Goal: Transaction & Acquisition: Purchase product/service

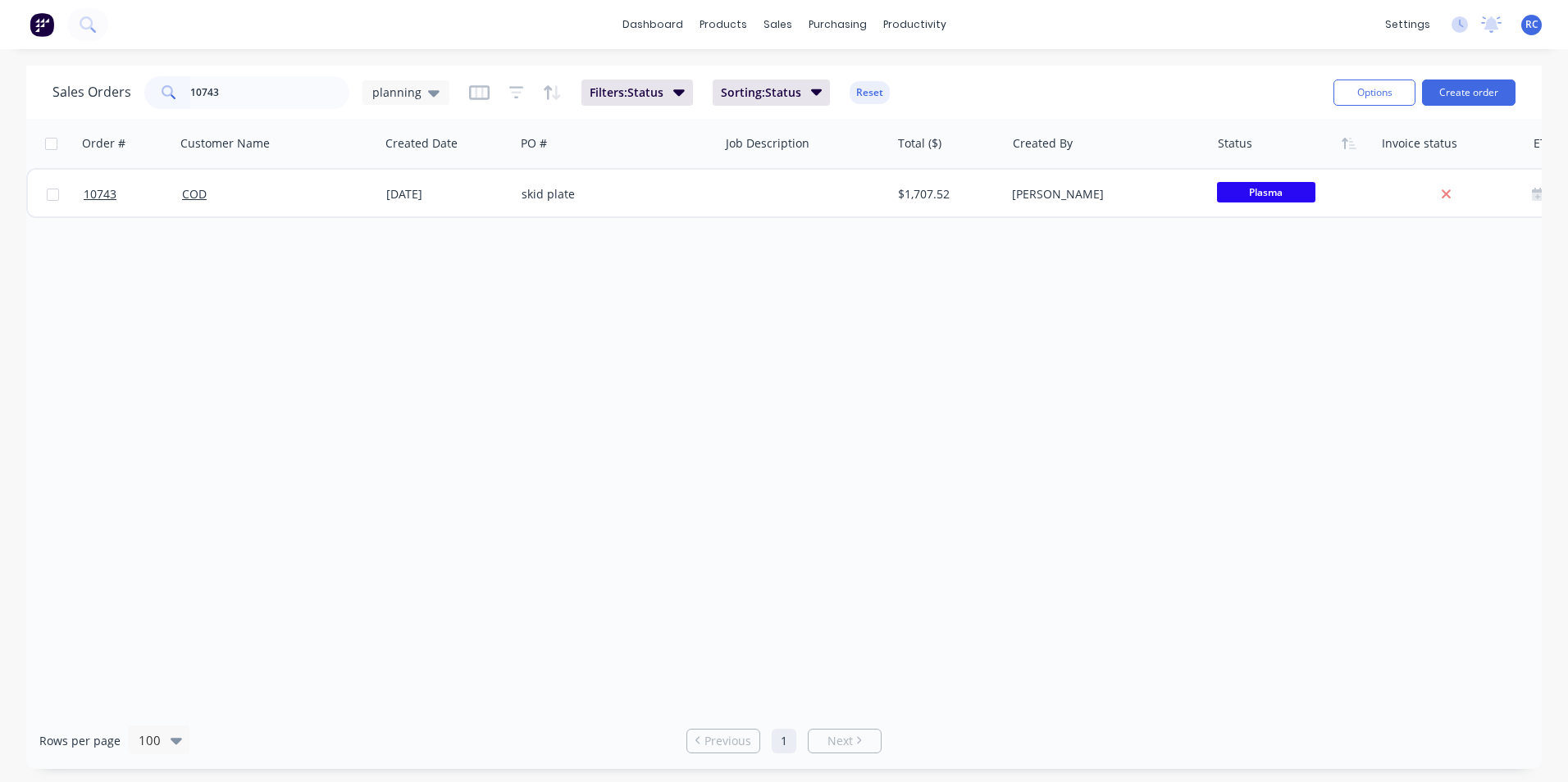
click at [1475, 97] on button "Create order" at bounding box center [1469, 92] width 94 height 26
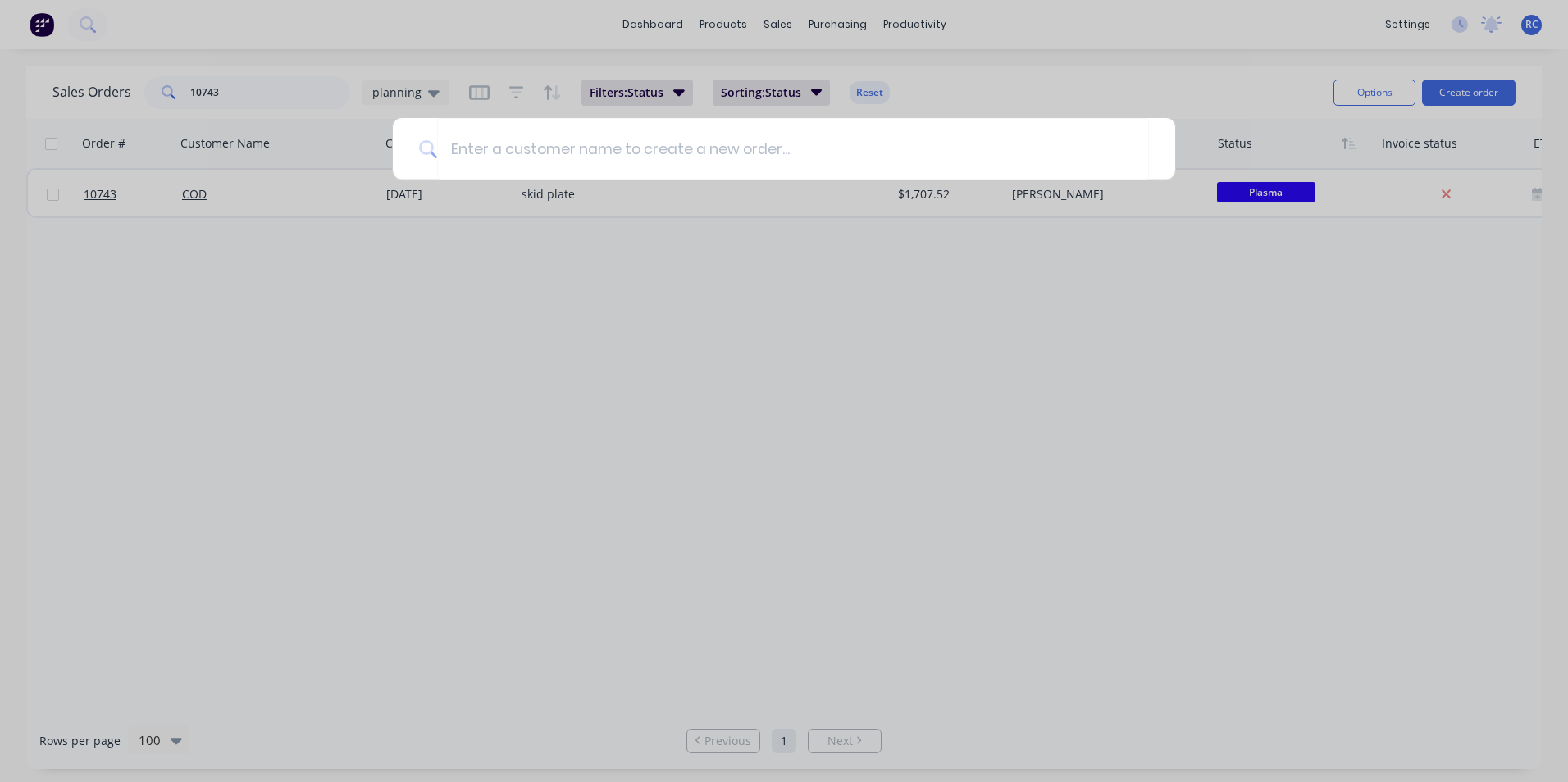
click at [1071, 176] on input at bounding box center [793, 149] width 712 height 61
click at [1095, 287] on div at bounding box center [784, 391] width 1568 height 782
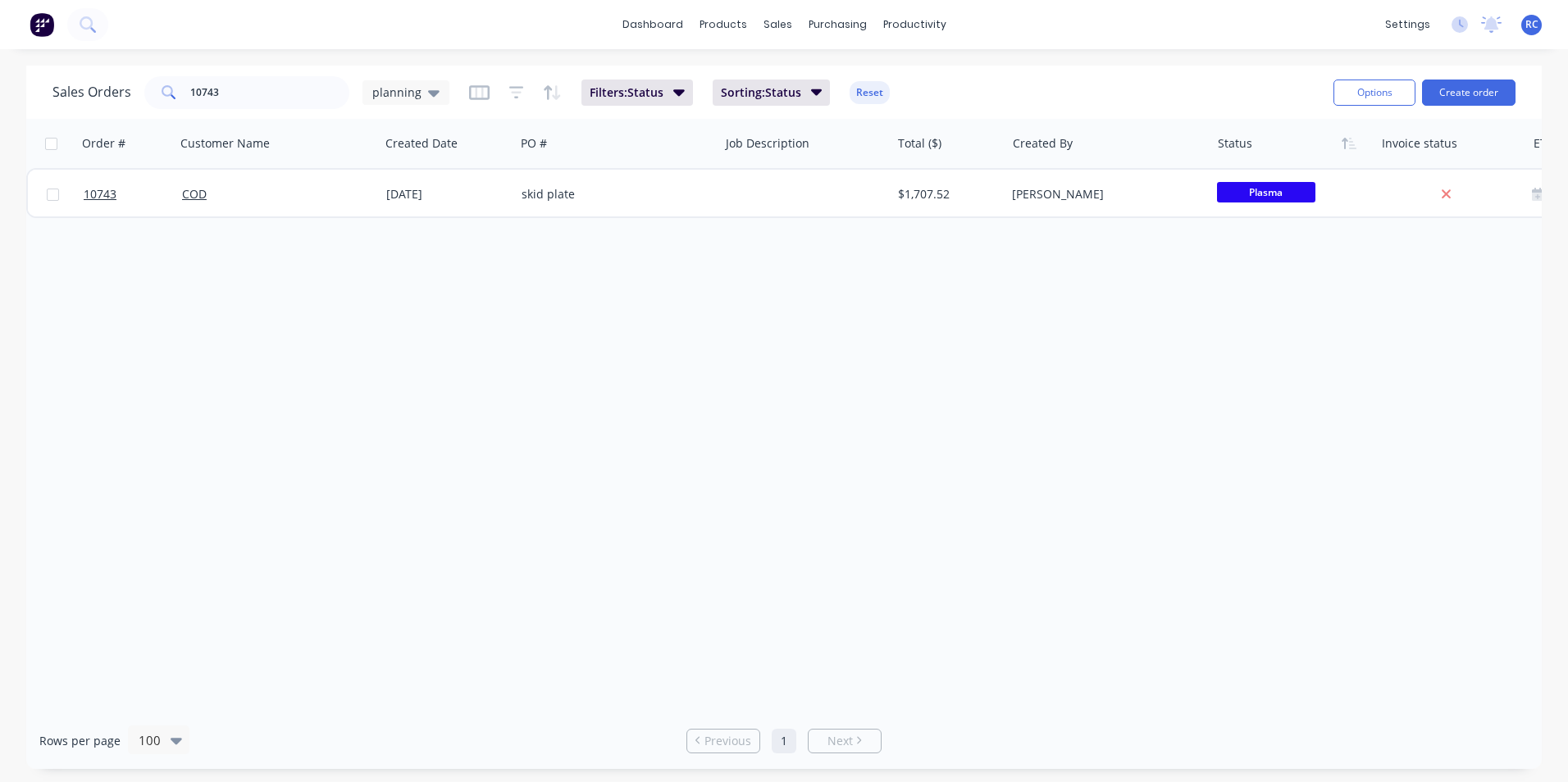
click at [475, 194] on div "[DATE]" at bounding box center [447, 194] width 122 height 16
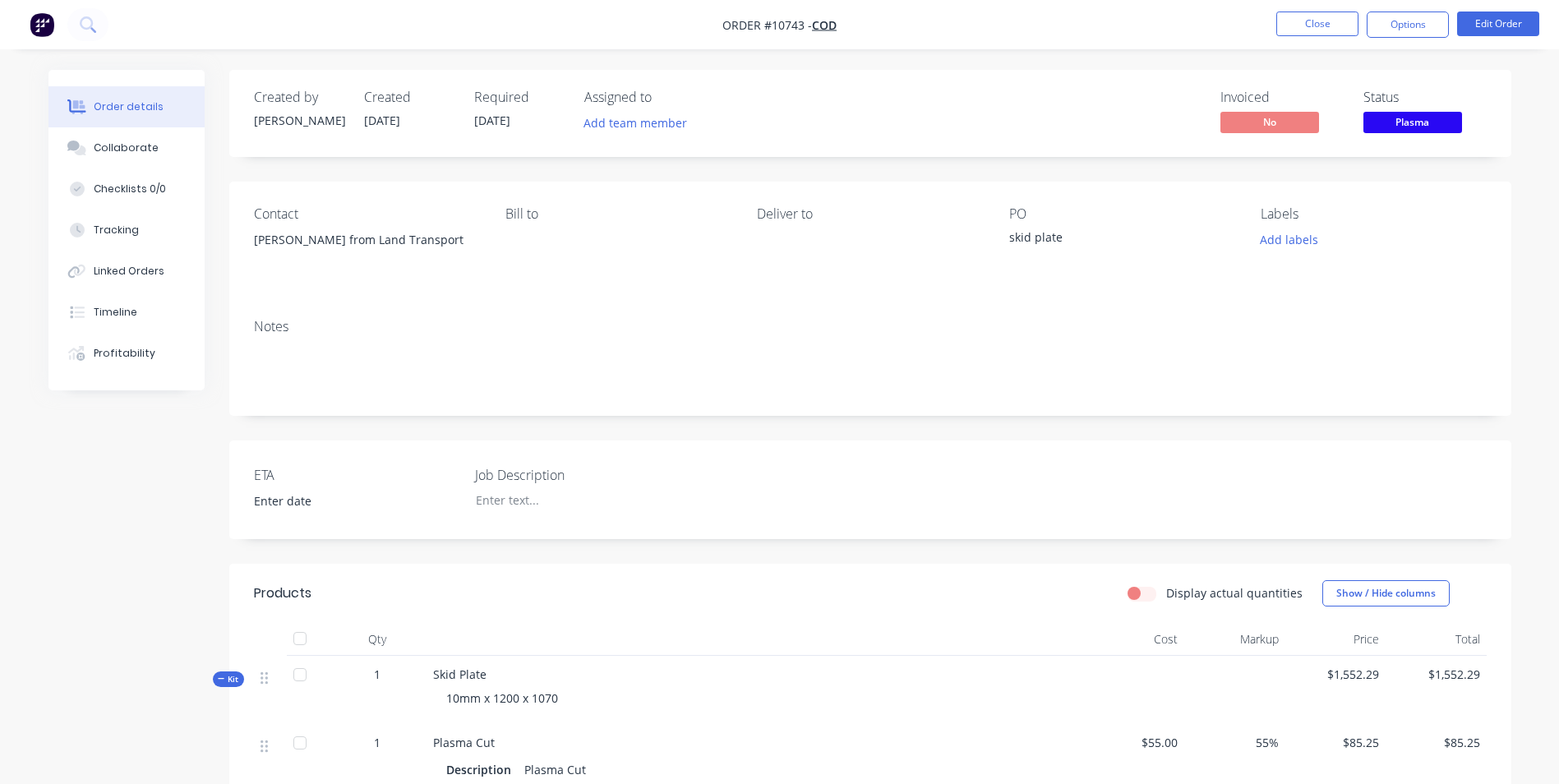
click at [1417, 26] on button "Options" at bounding box center [1408, 24] width 82 height 26
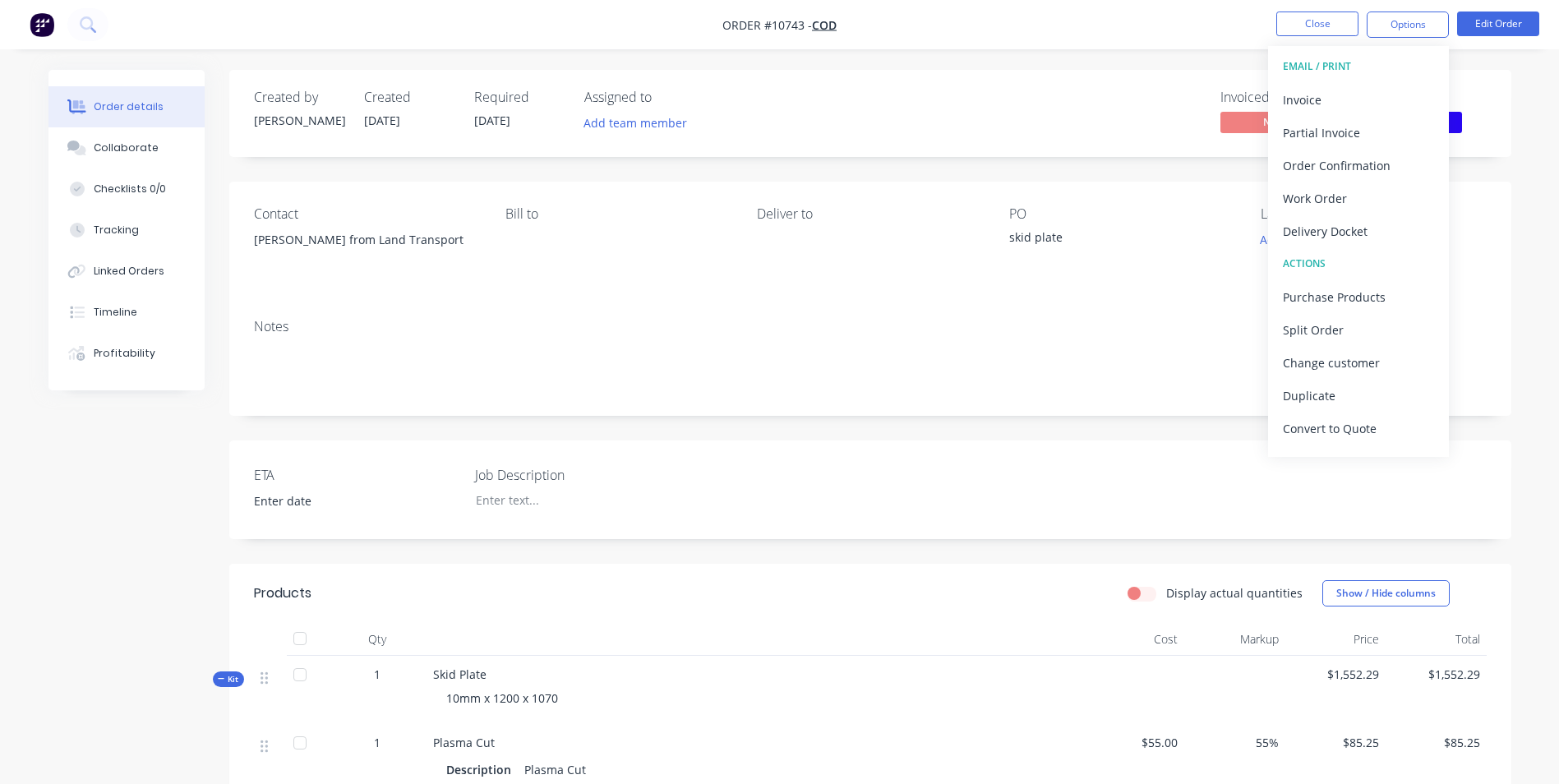
click at [1358, 303] on div "Purchase Products" at bounding box center [1358, 297] width 151 height 24
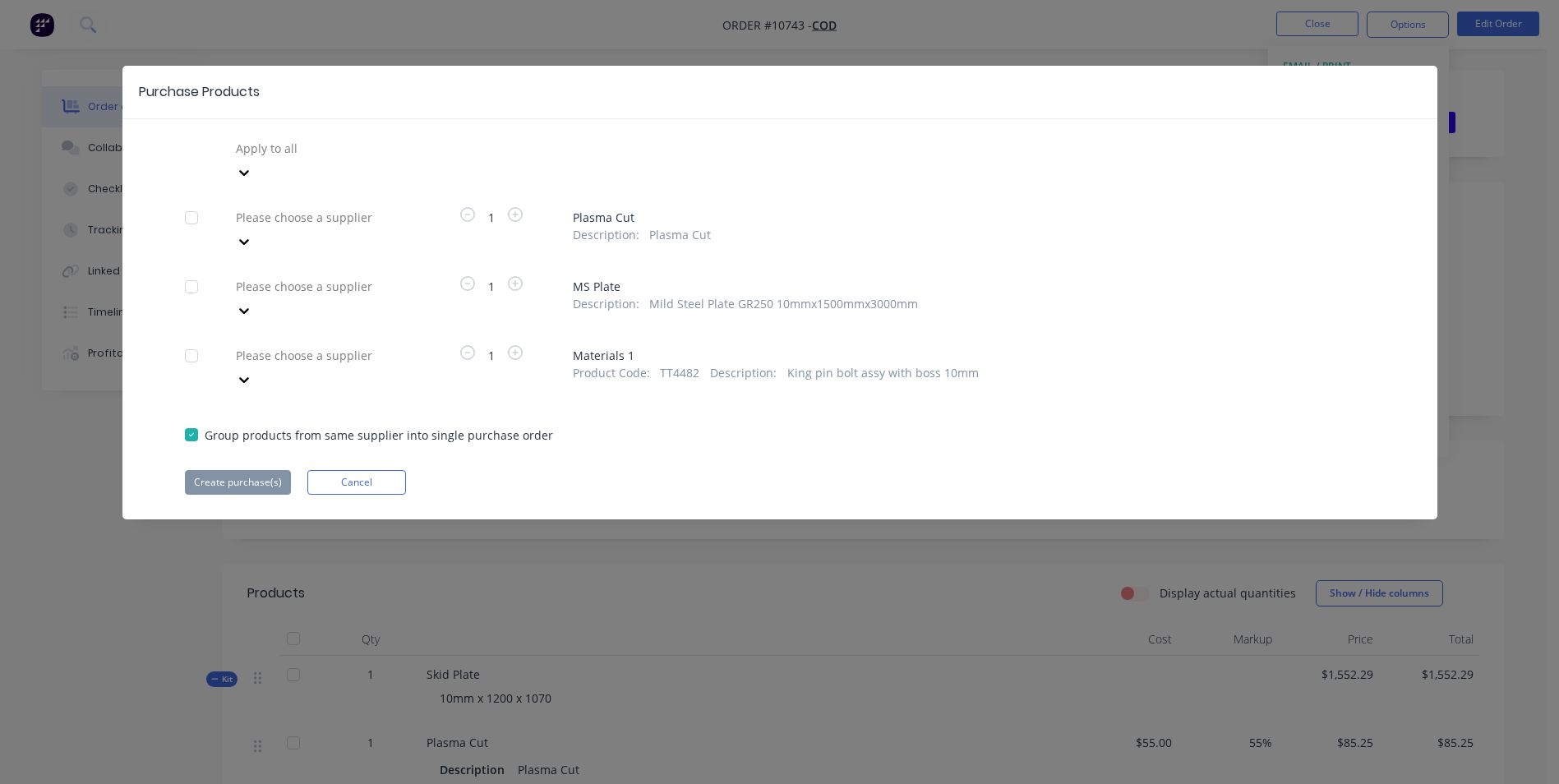
click at [314, 158] on div at bounding box center [352, 148] width 236 height 21
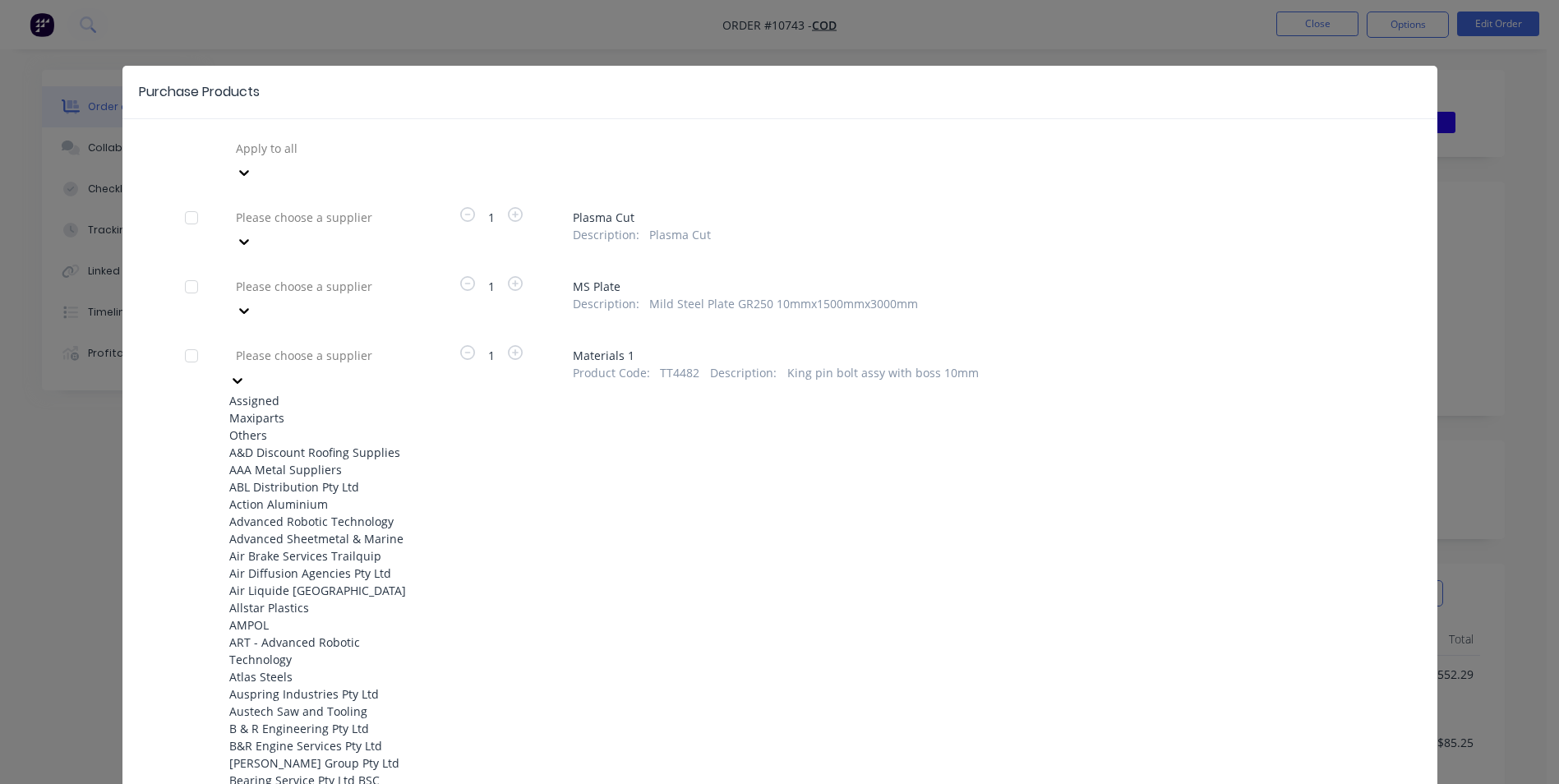
click at [282, 409] on div "Maxiparts" at bounding box center [320, 417] width 181 height 17
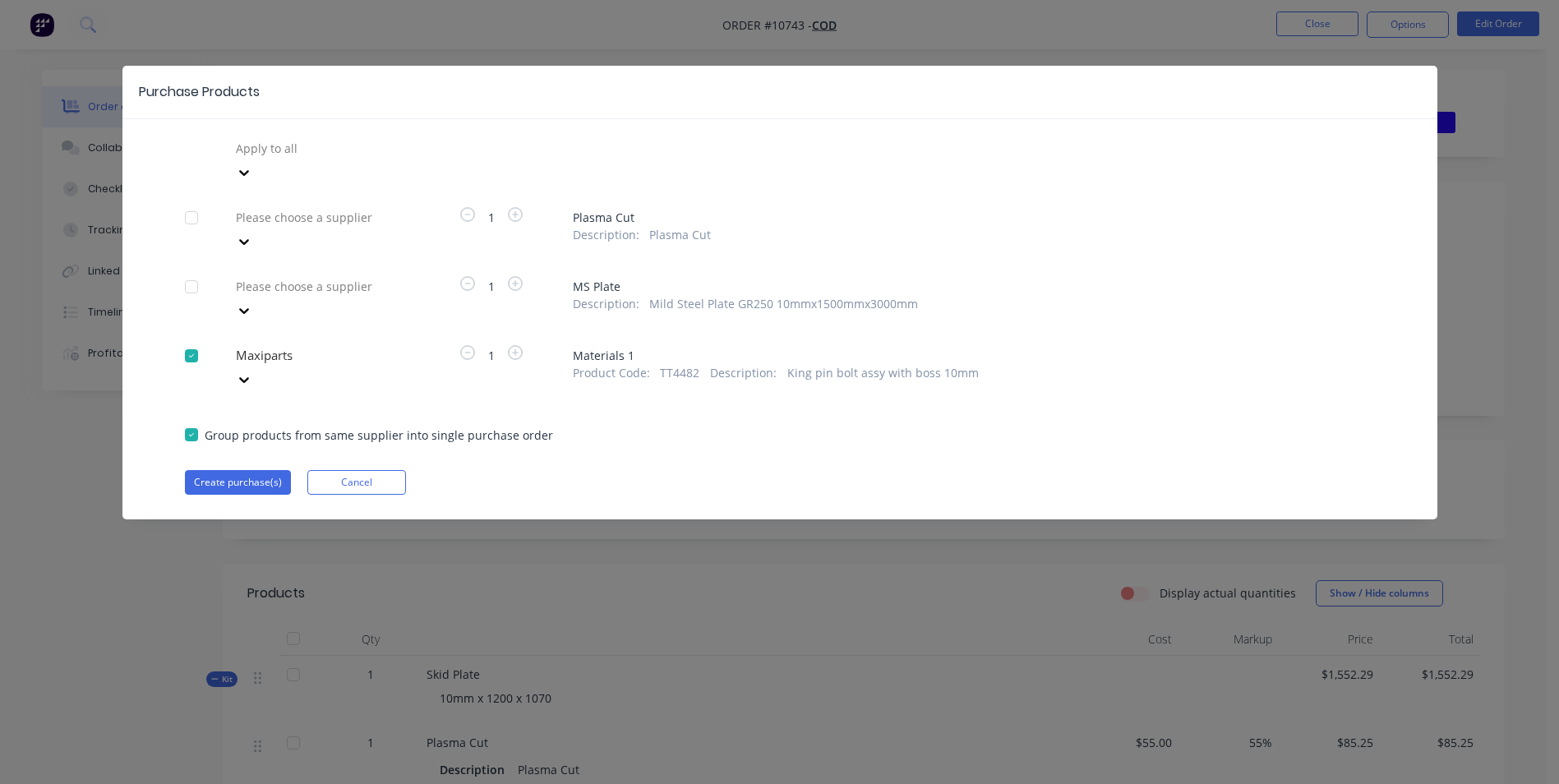
click at [238, 470] on button "Create purchase(s)" at bounding box center [237, 482] width 106 height 24
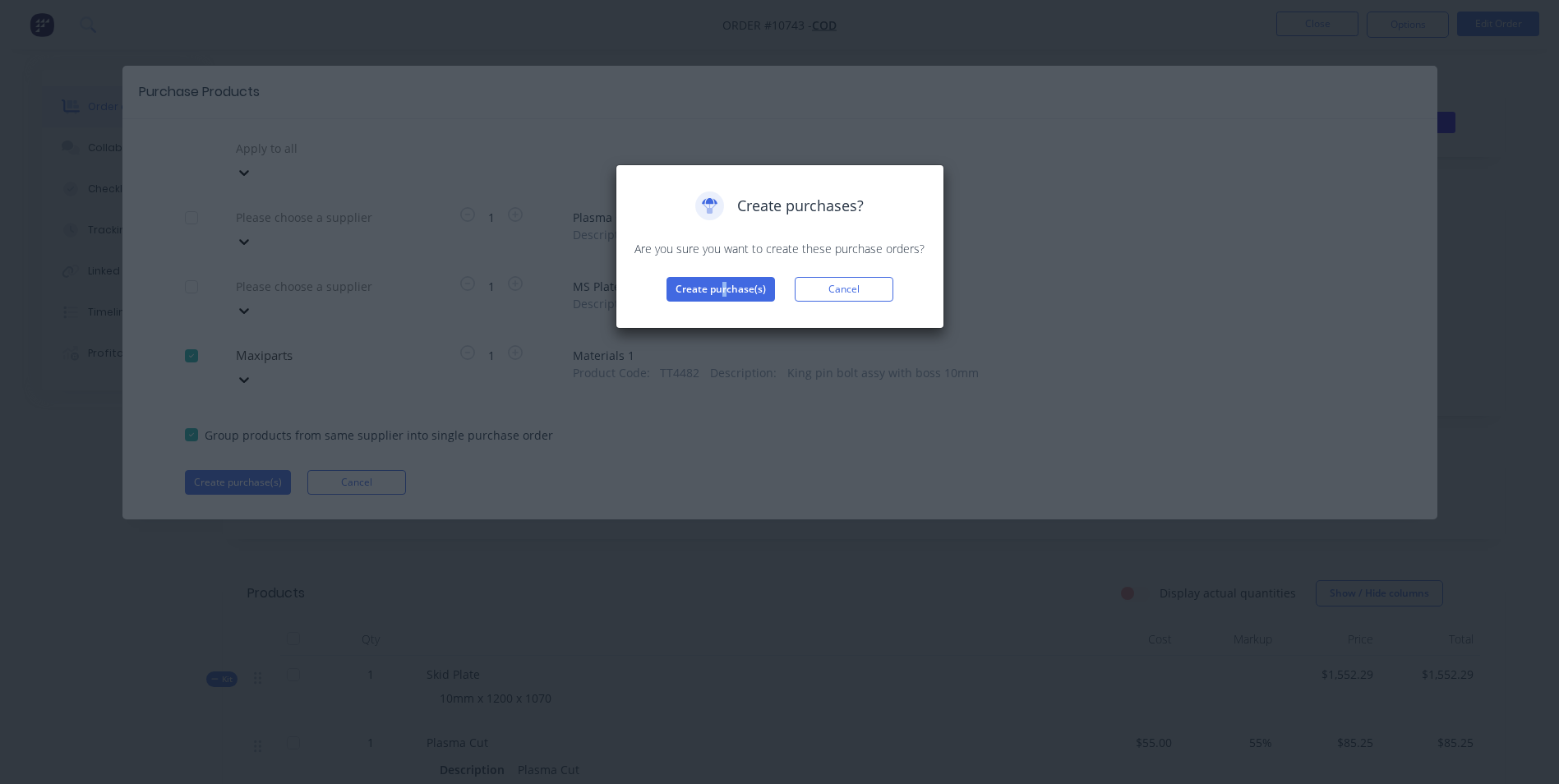
click at [723, 270] on div "Create purchases? Are you sure you want to create these purchase orders? Create…" at bounding box center [780, 247] width 294 height 110
drag, startPoint x: 723, startPoint y: 270, endPoint x: 722, endPoint y: 284, distance: 14.0
click at [722, 284] on button "Create purchase(s)" at bounding box center [721, 289] width 109 height 24
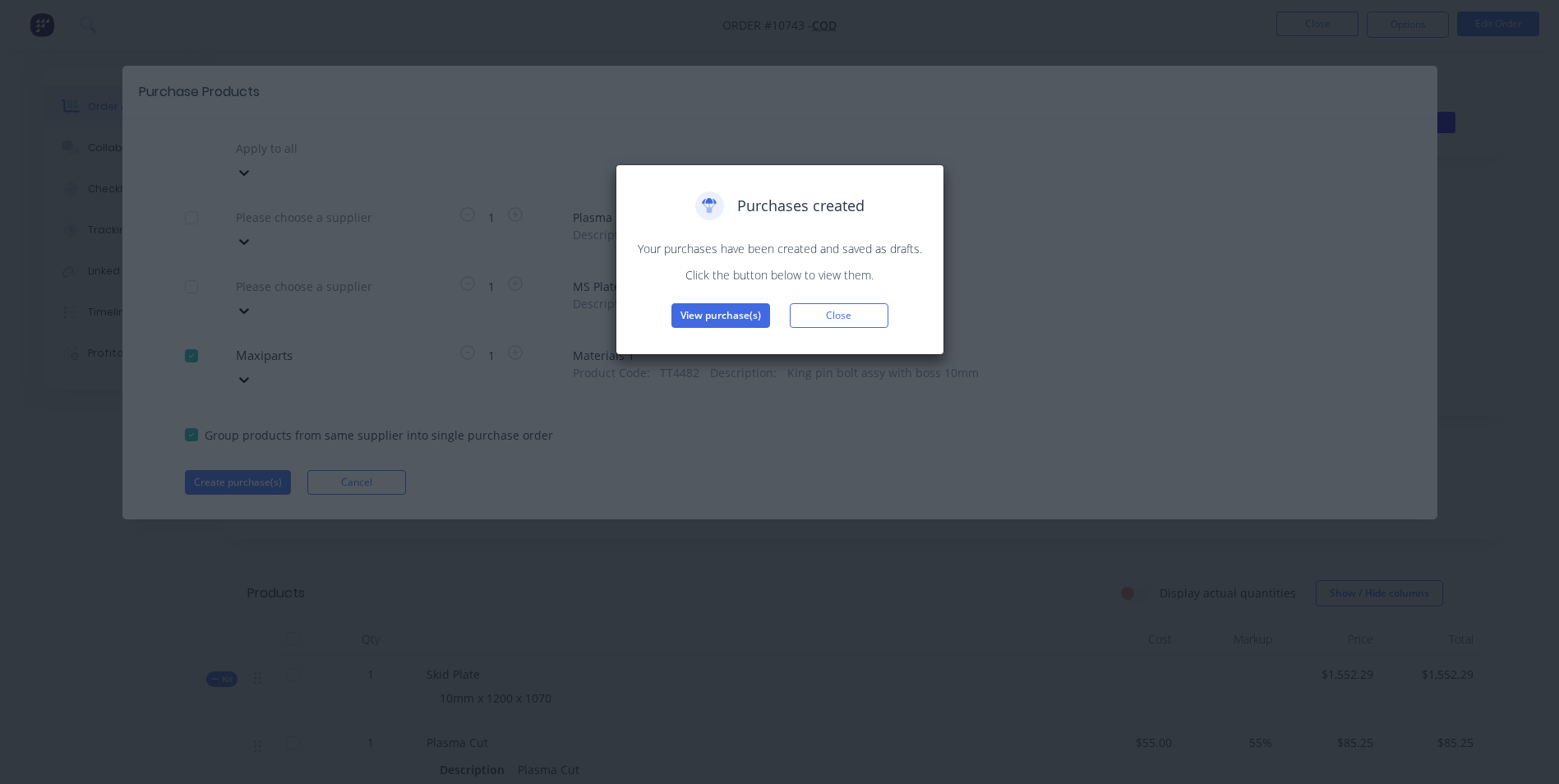
click at [731, 307] on button "View purchase(s)" at bounding box center [721, 315] width 99 height 24
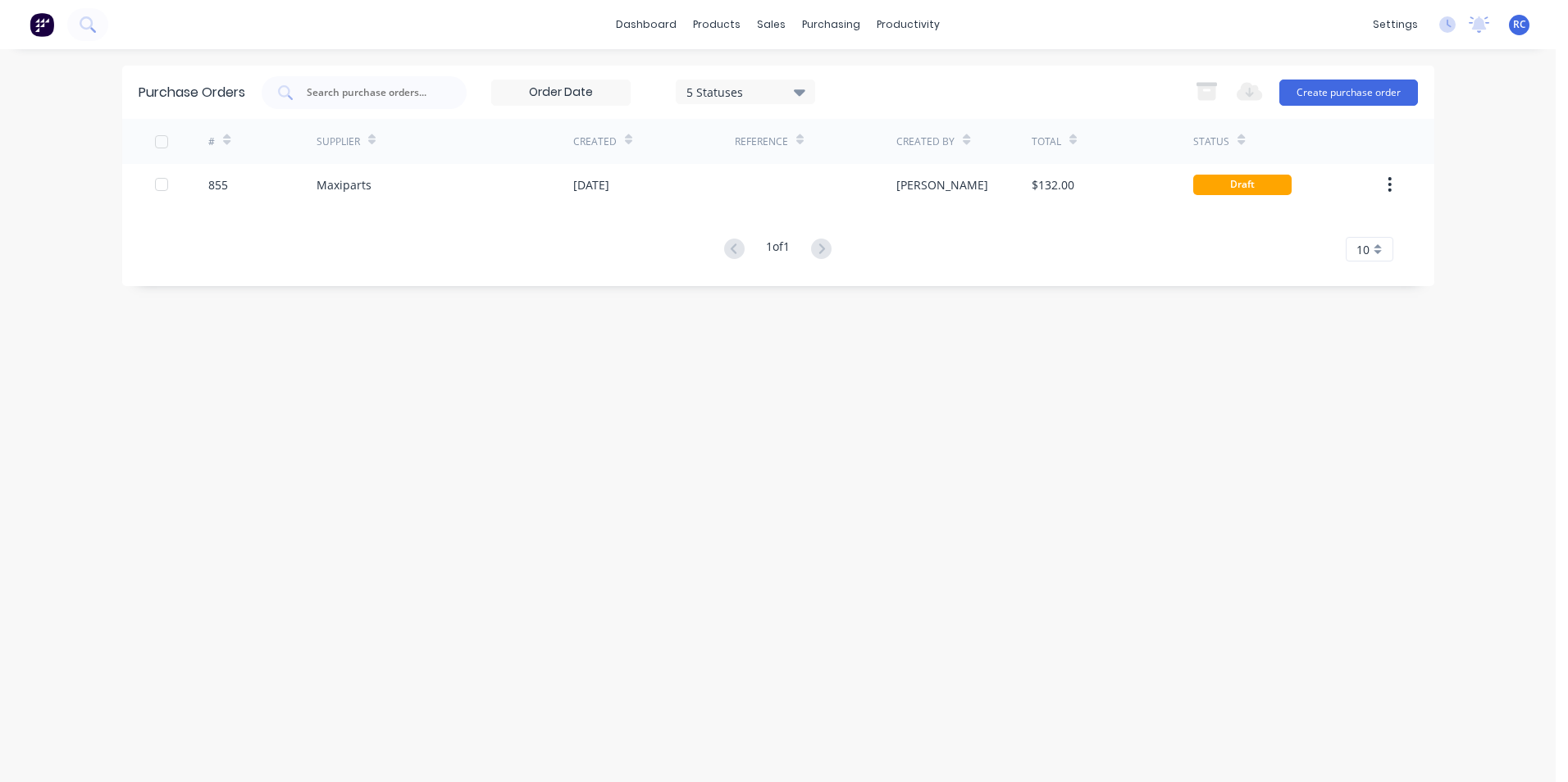
click at [156, 182] on div at bounding box center [162, 184] width 33 height 33
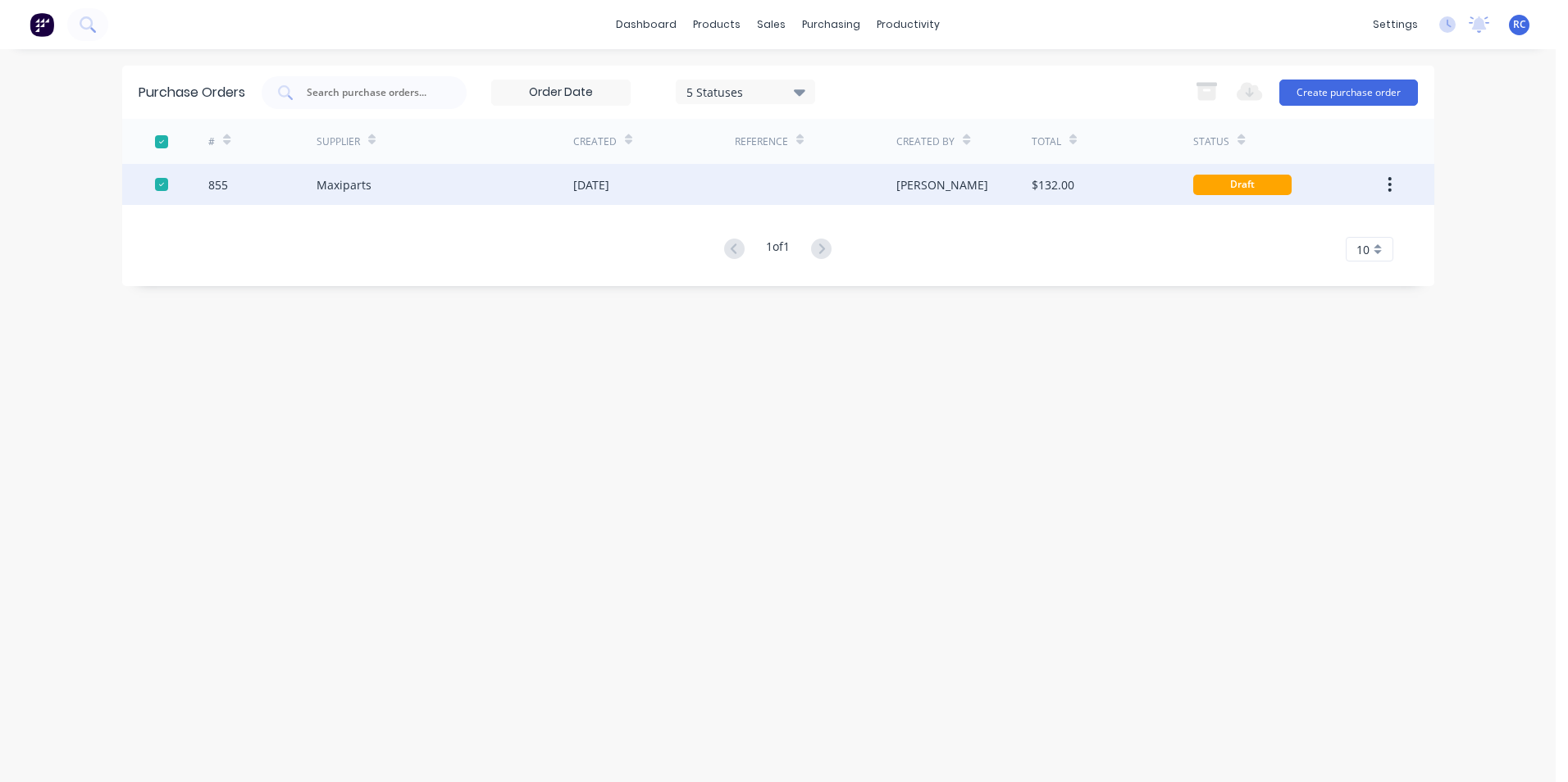
click at [328, 182] on div "Maxiparts" at bounding box center [343, 184] width 55 height 17
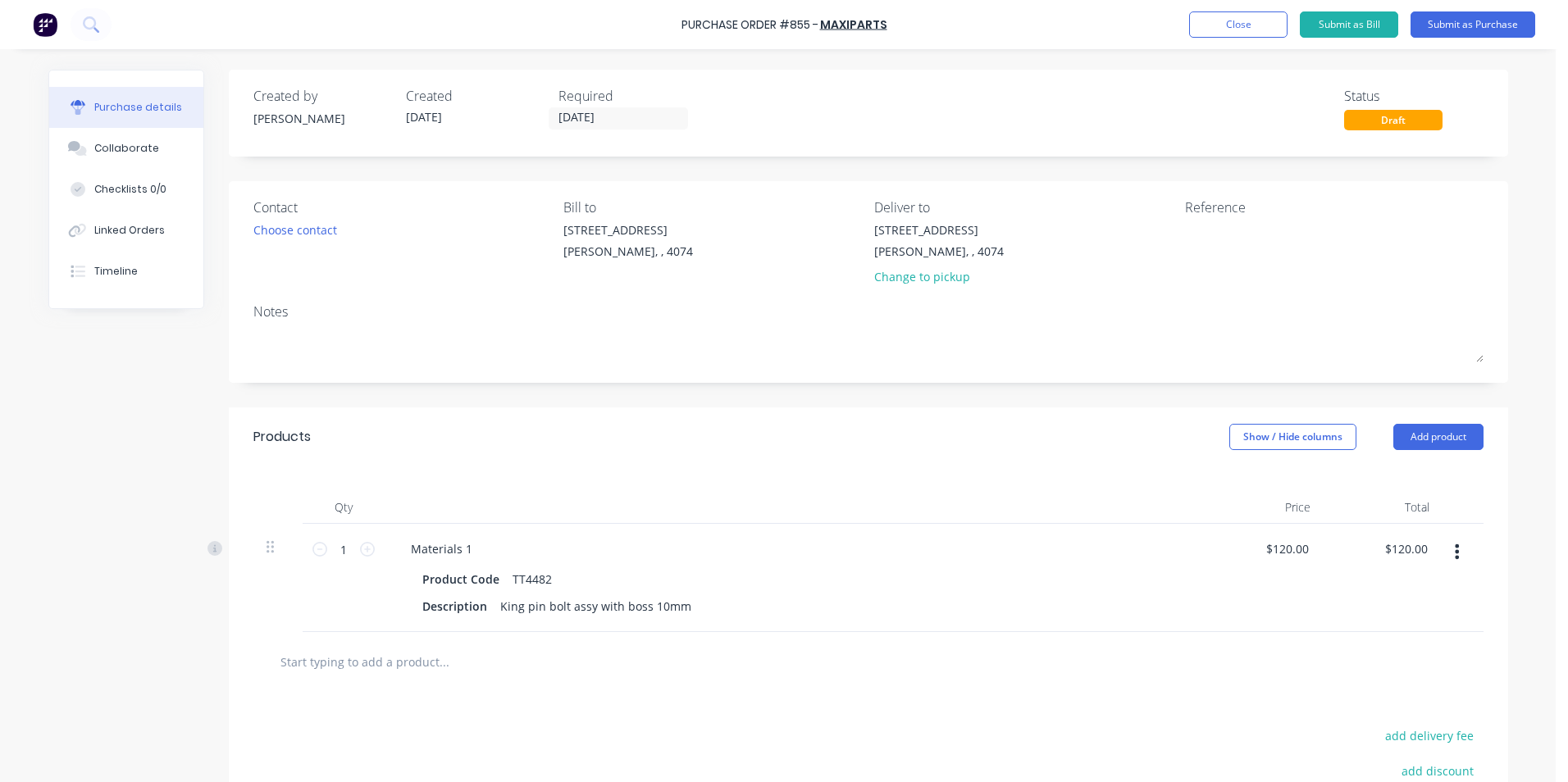
click at [314, 228] on div "Choose contact" at bounding box center [295, 229] width 84 height 17
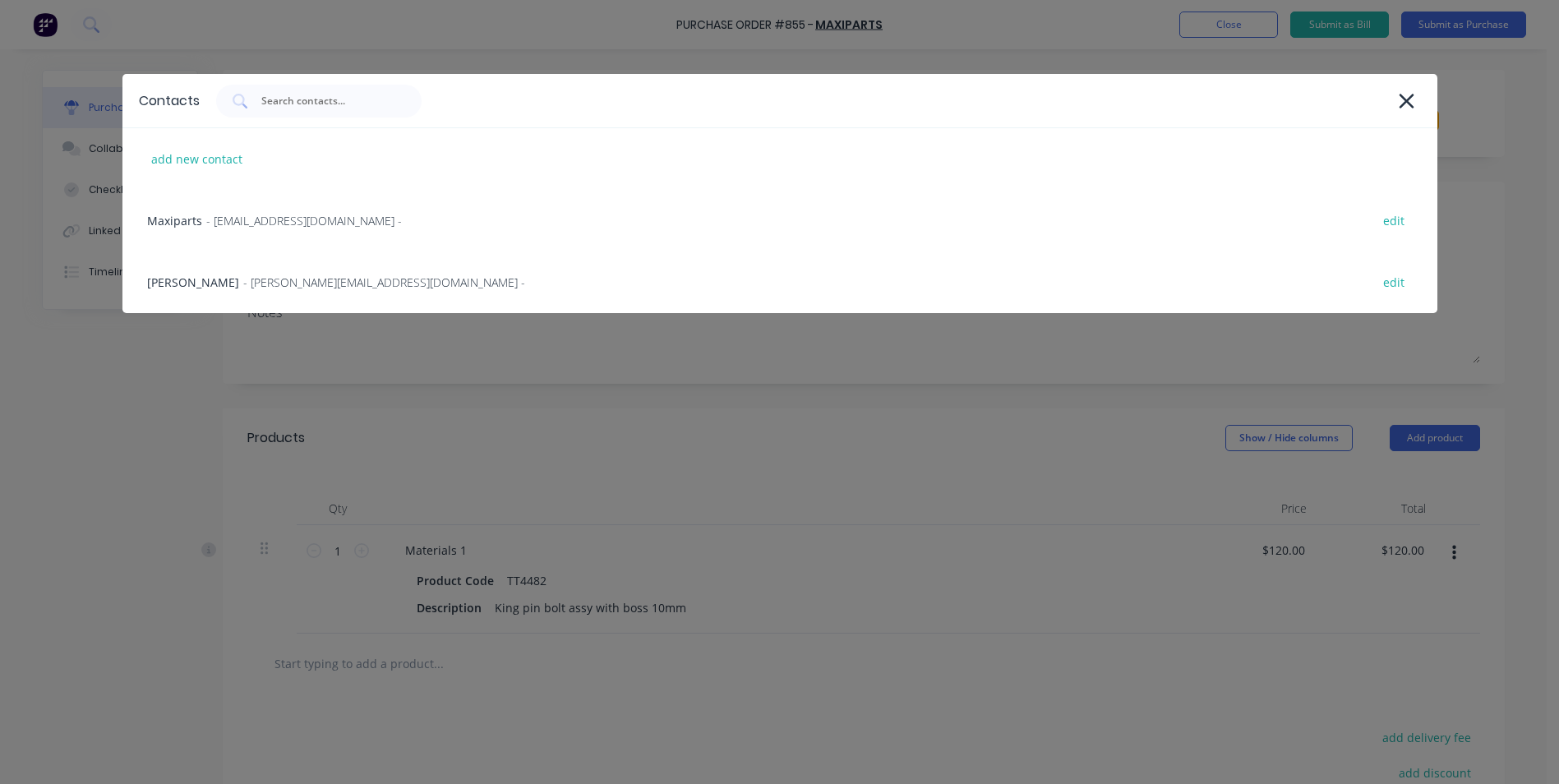
click at [283, 282] on span "- [PERSON_NAME][EMAIL_ADDRESS][DOMAIN_NAME] -" at bounding box center [384, 282] width 282 height 17
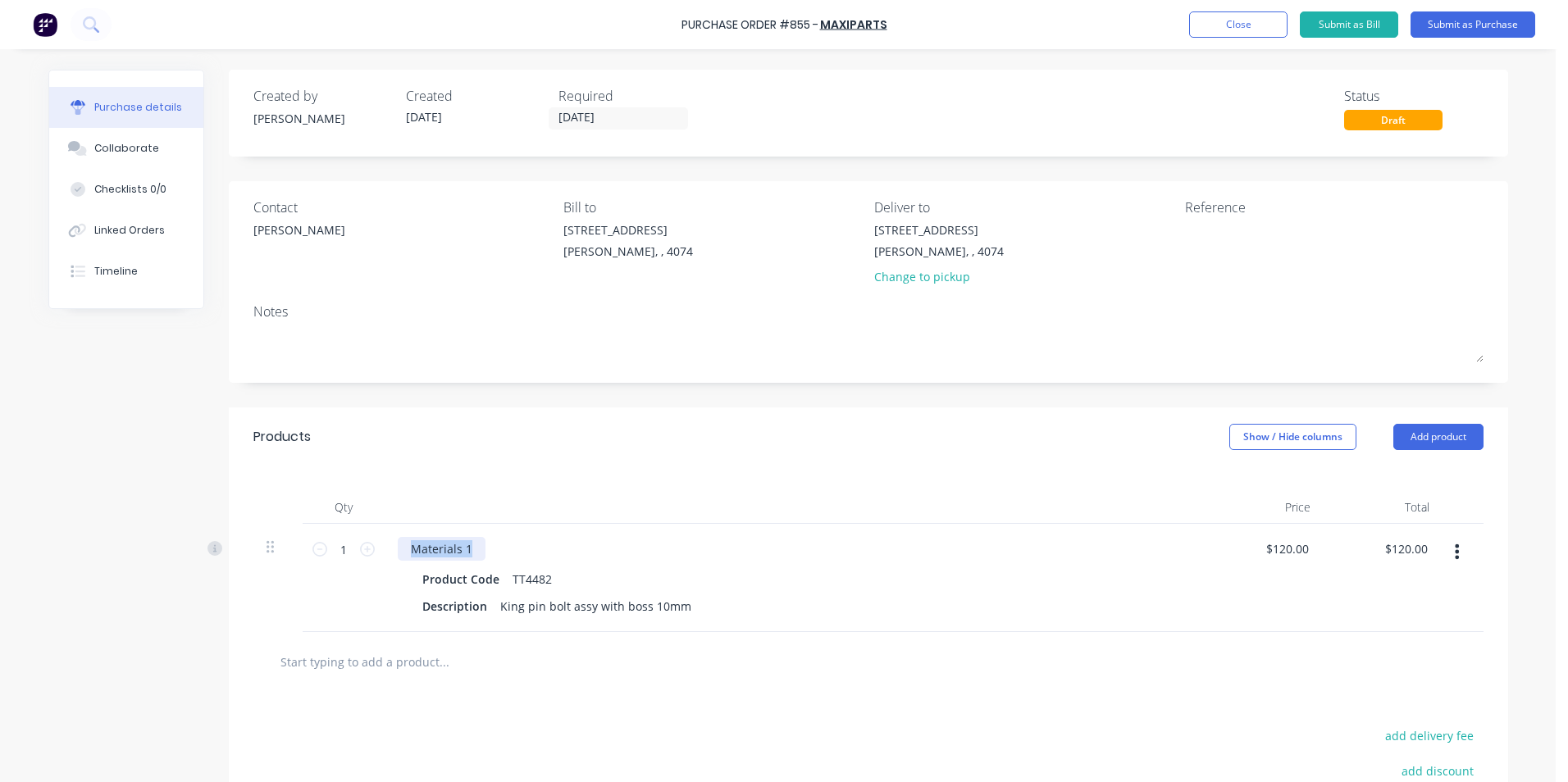
drag, startPoint x: 466, startPoint y: 548, endPoint x: 386, endPoint y: 546, distance: 80.0
click at [386, 546] on div "Materials 1 Product Code TT4482 Description King pin bolt assy with boss 10mm" at bounding box center [795, 578] width 820 height 108
click at [587, 501] on div at bounding box center [795, 507] width 820 height 33
click at [1468, 22] on button "Submit as Purchase" at bounding box center [1473, 24] width 125 height 26
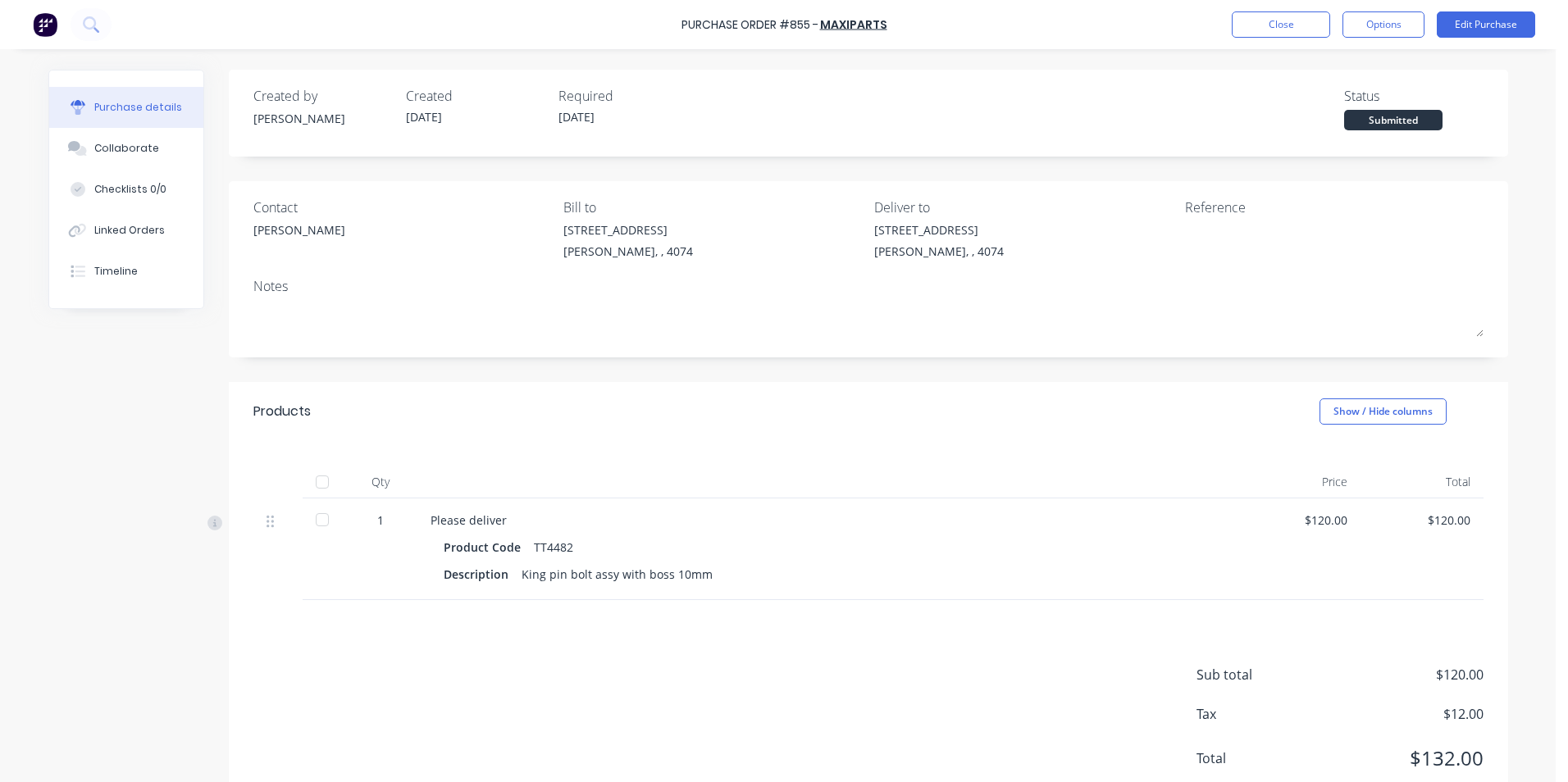
click at [1387, 23] on button "Options" at bounding box center [1383, 24] width 82 height 26
click at [1321, 66] on div "Print / Email" at bounding box center [1347, 67] width 126 height 23
click at [1316, 102] on div "With pricing" at bounding box center [1347, 99] width 126 height 23
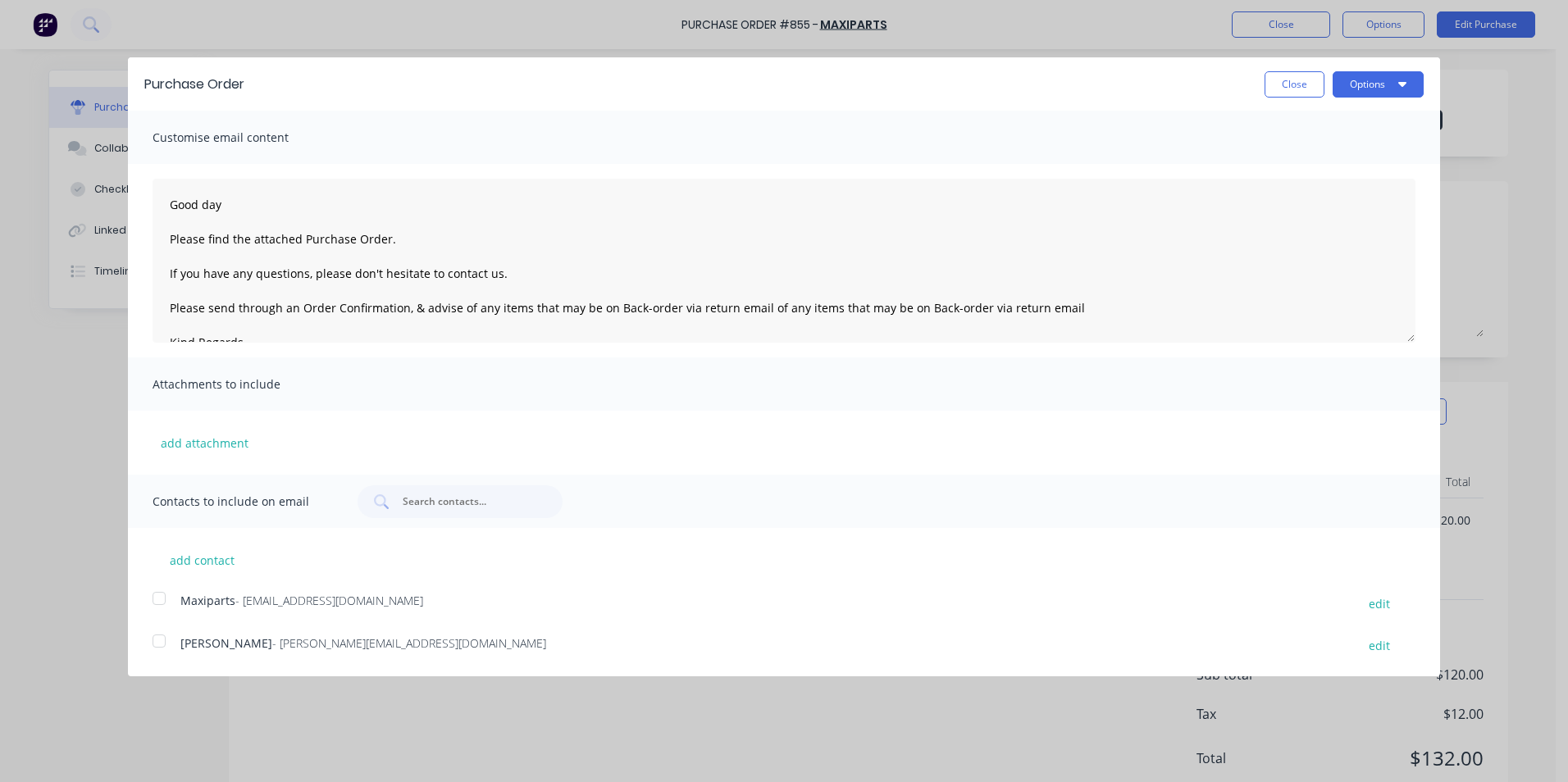
click at [158, 647] on div at bounding box center [159, 641] width 33 height 33
click at [156, 601] on div at bounding box center [159, 599] width 33 height 33
click at [156, 644] on div at bounding box center [159, 641] width 33 height 33
click at [1396, 97] on button "Options" at bounding box center [1377, 84] width 91 height 26
click at [1332, 154] on div "Email" at bounding box center [1346, 159] width 126 height 23
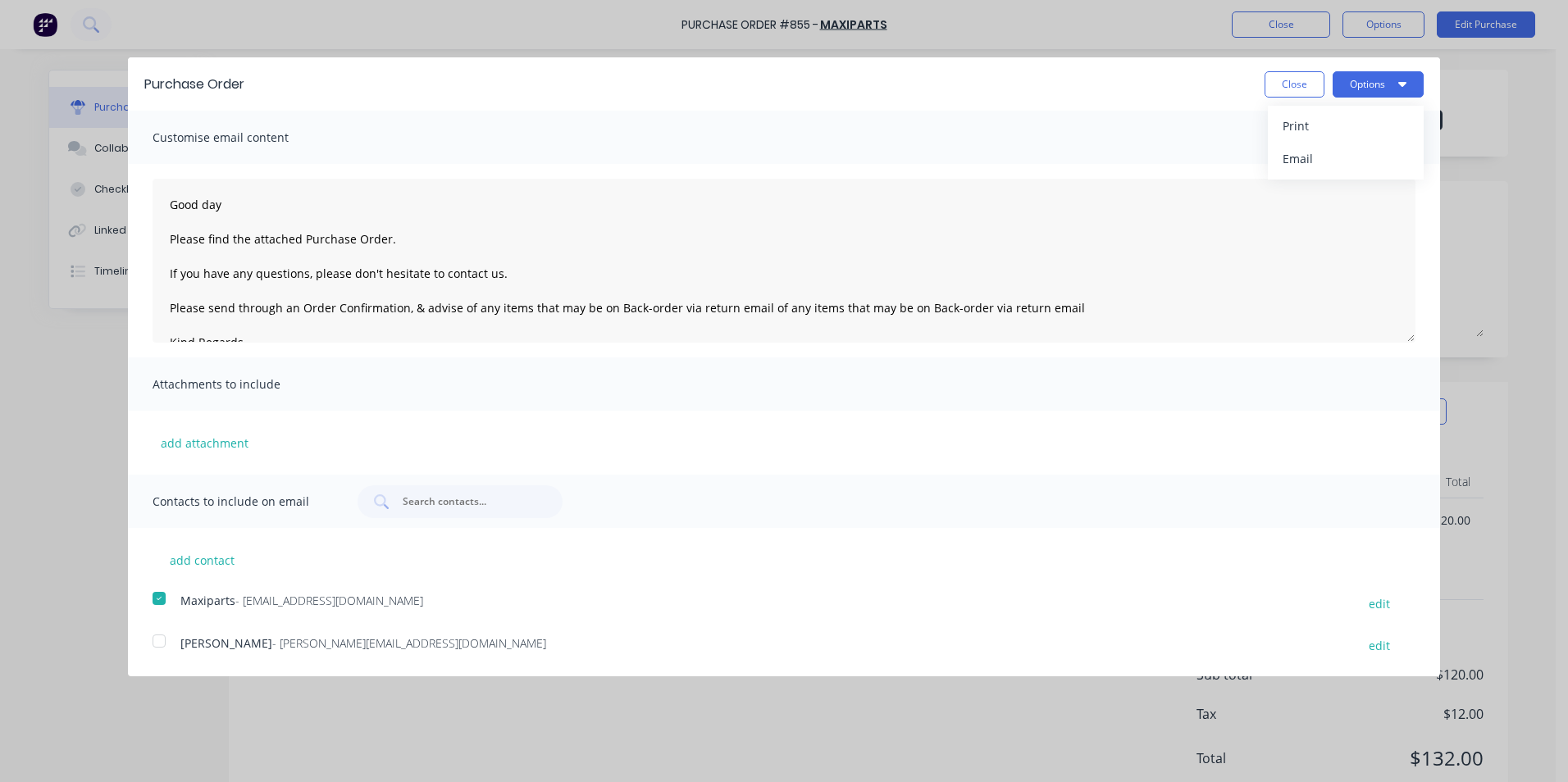
type textarea "Good day Please find the attached Purchase Order. If you have any questions, pl…"
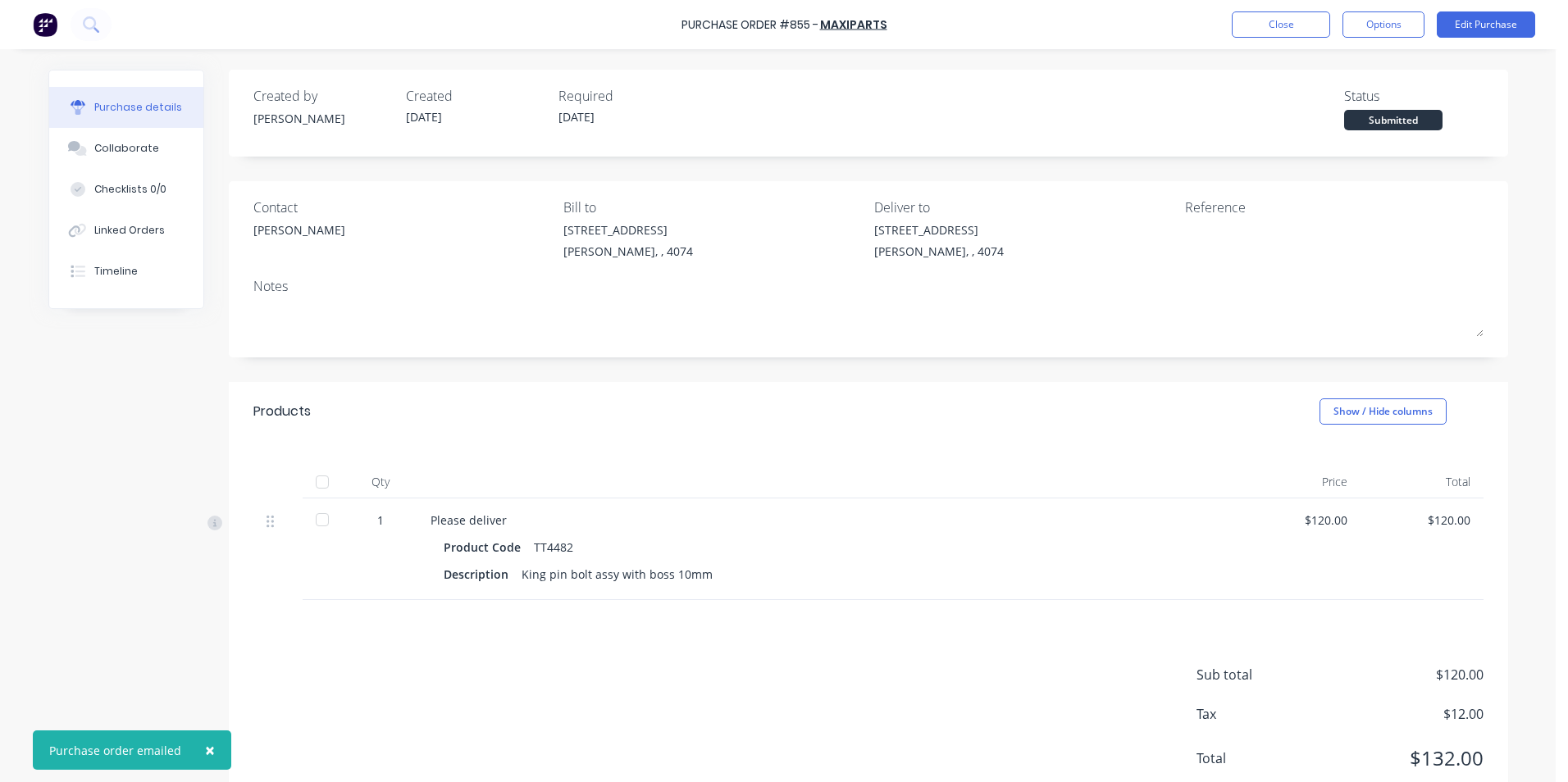
click at [1281, 18] on button "Close" at bounding box center [1281, 24] width 98 height 26
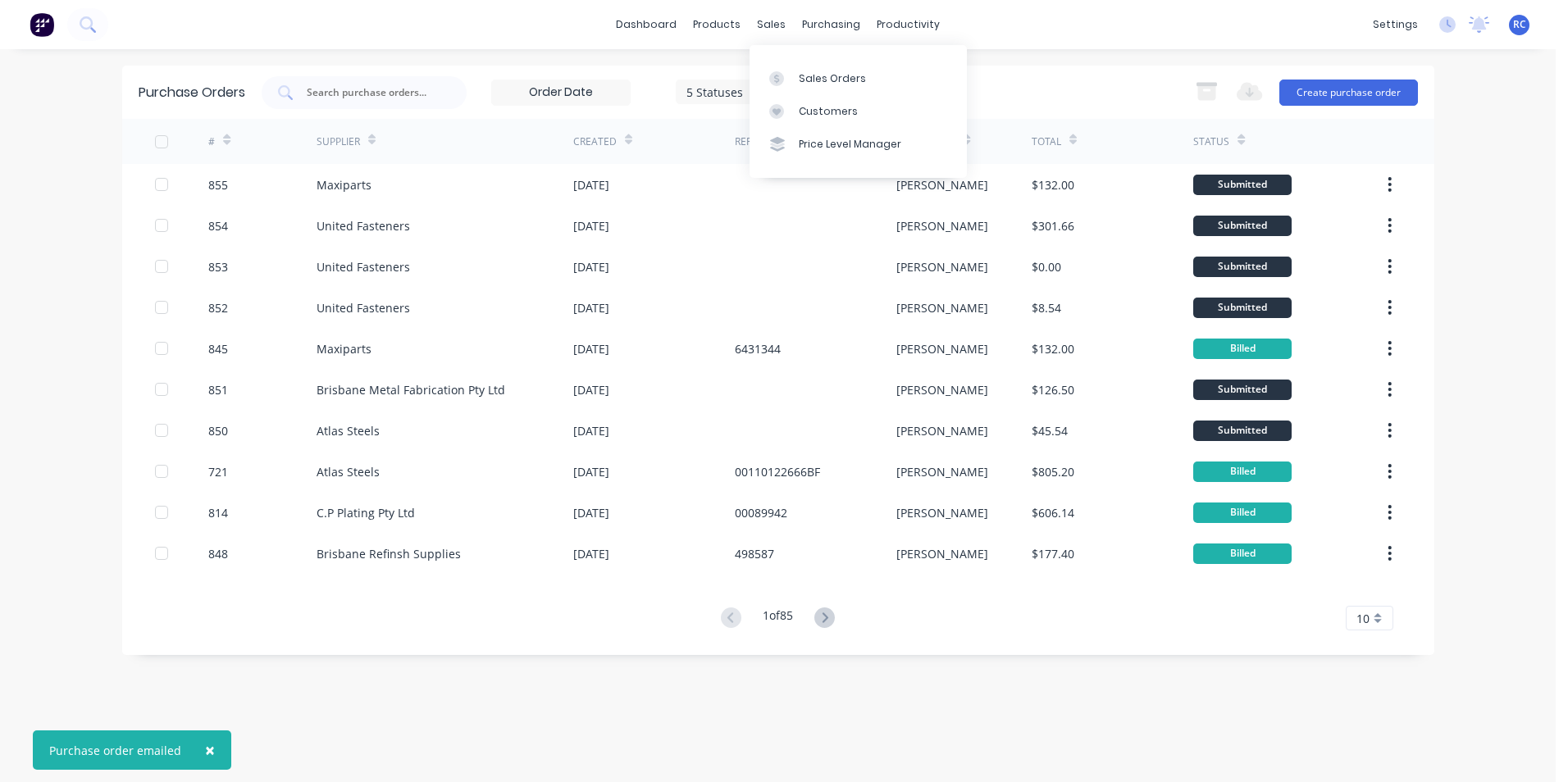
click at [779, 25] on div "sales" at bounding box center [771, 24] width 45 height 24
click at [807, 78] on div "Sales Orders" at bounding box center [832, 79] width 67 height 14
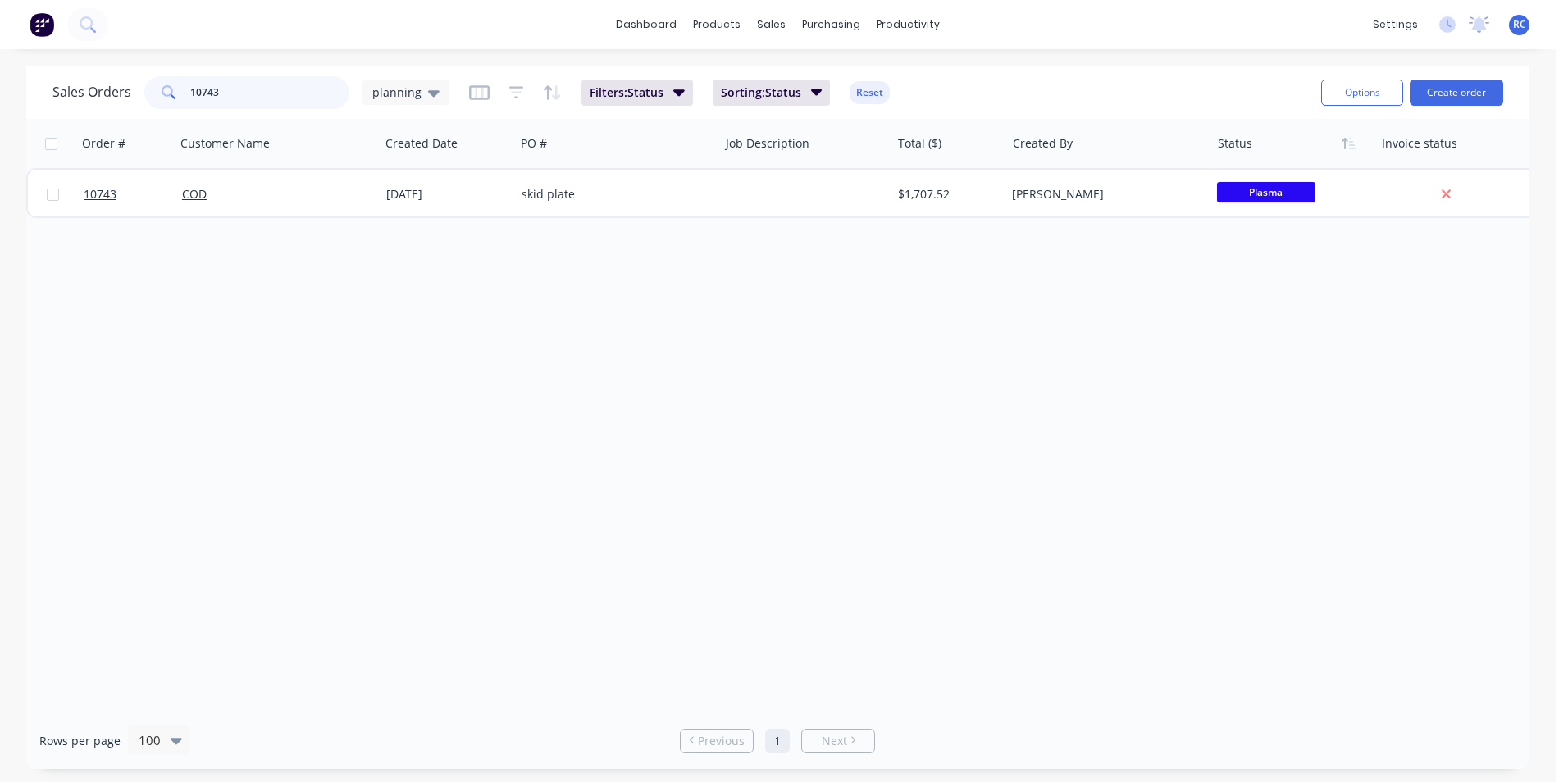
drag, startPoint x: 216, startPoint y: 91, endPoint x: 135, endPoint y: 91, distance: 81.0
click at [135, 91] on div "Sales Orders 10743 planning" at bounding box center [250, 92] width 397 height 33
type input "followmont"
click at [234, 200] on link "Followmont" at bounding box center [214, 193] width 63 height 15
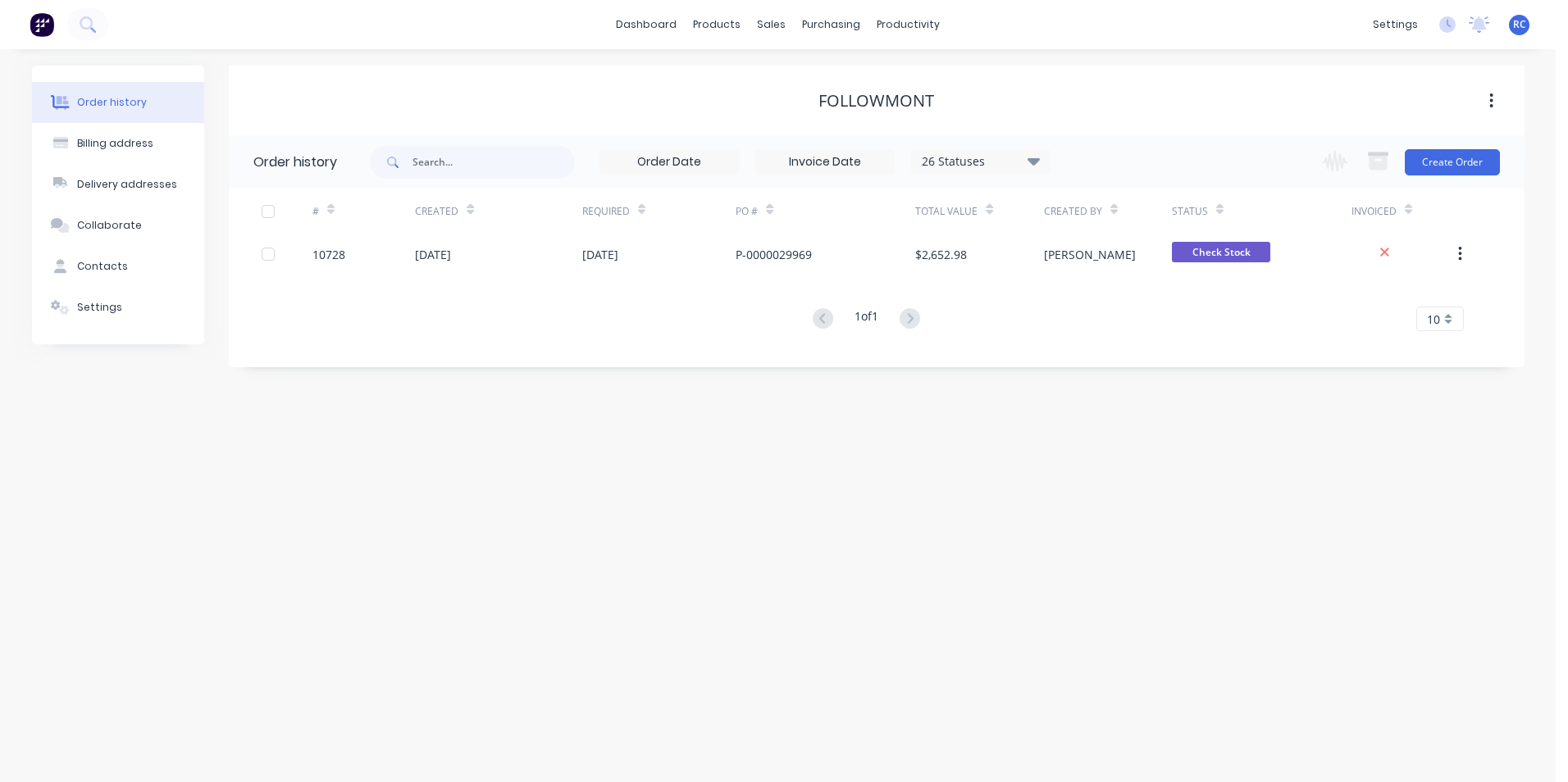
click at [722, 241] on div "[DATE]" at bounding box center [659, 254] width 154 height 41
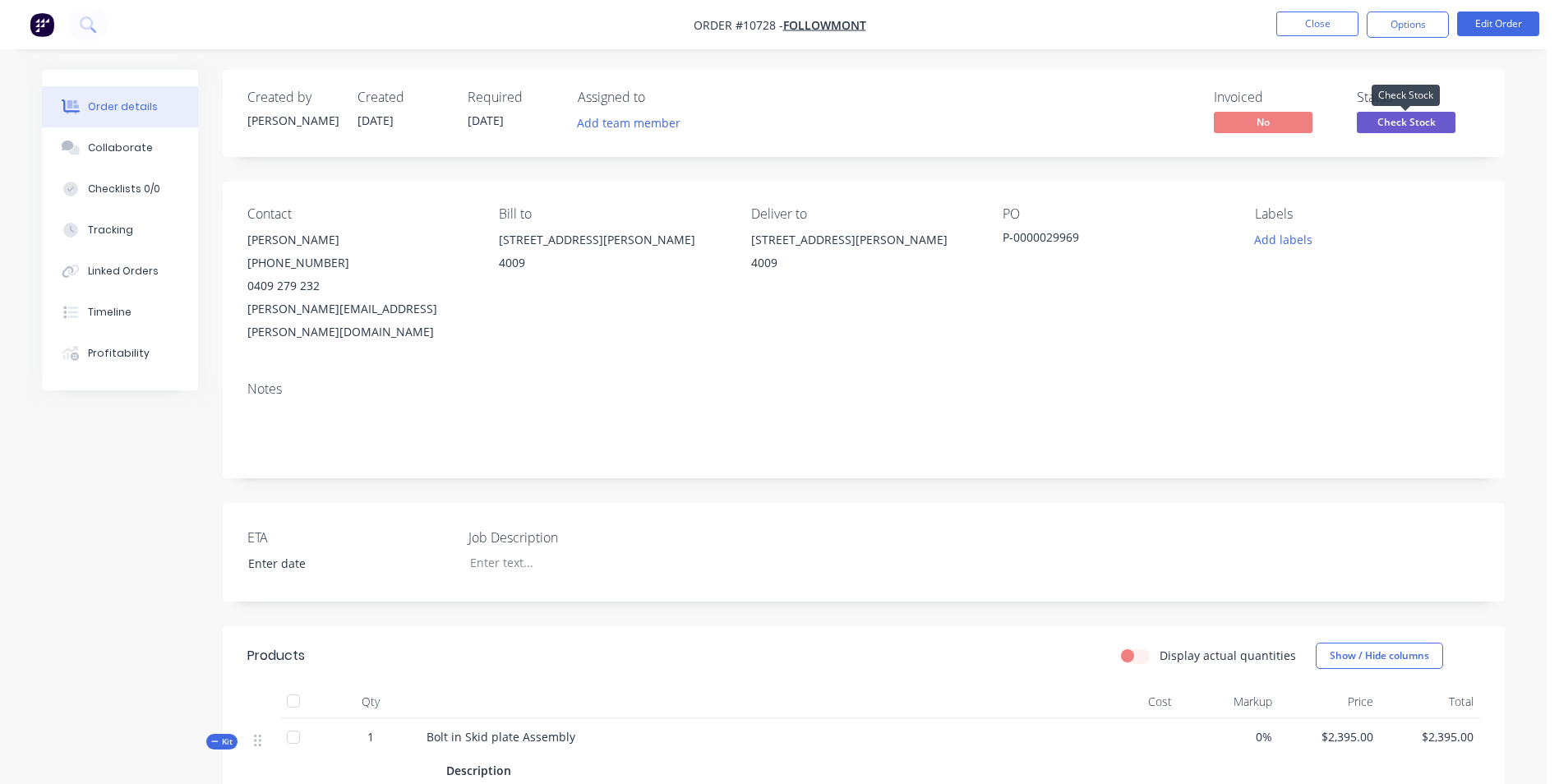
click at [1408, 120] on span "Check Stock" at bounding box center [1406, 121] width 99 height 21
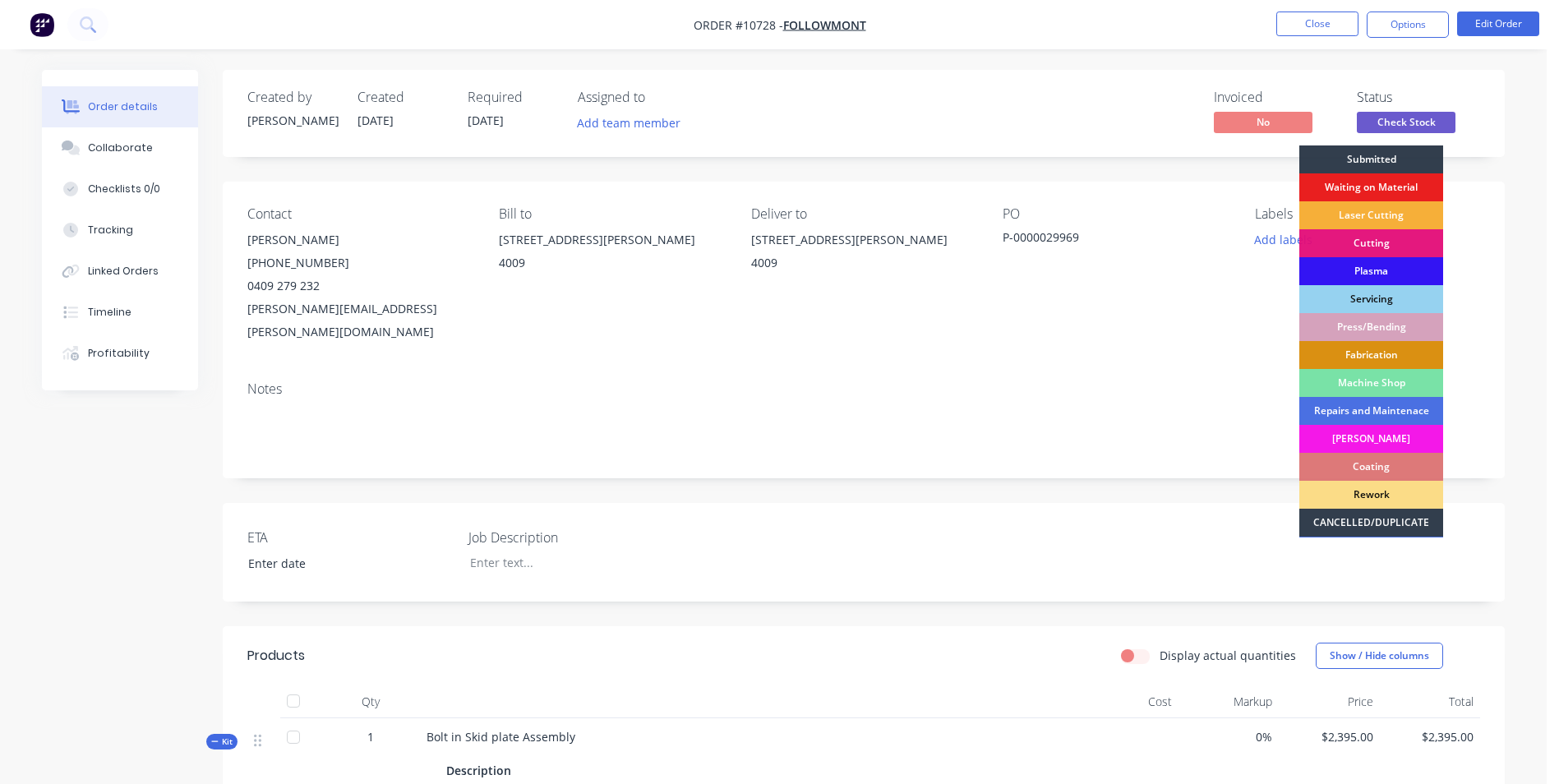
click at [1392, 270] on div "Plasma" at bounding box center [1371, 271] width 144 height 28
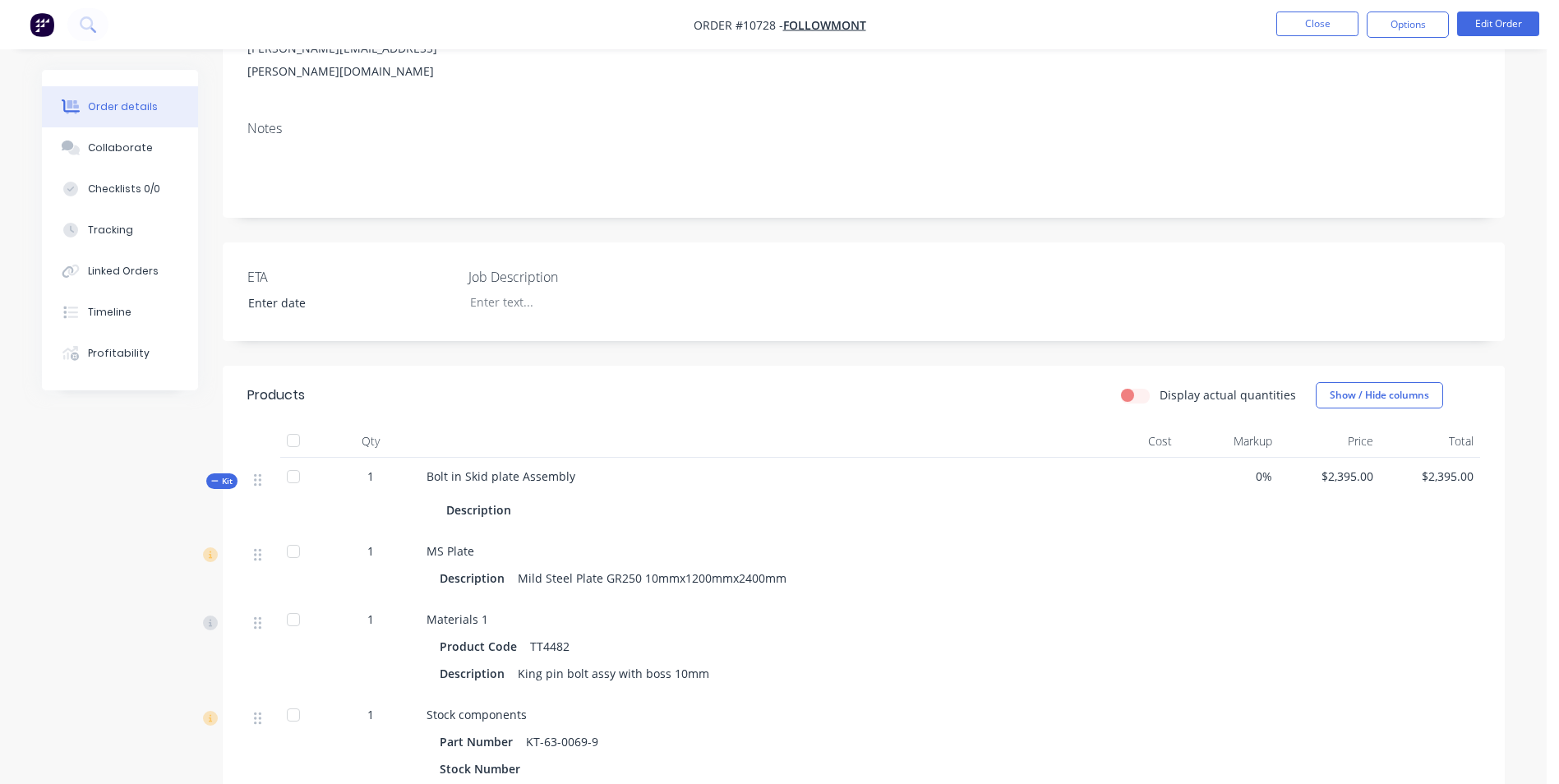
scroll to position [329, 0]
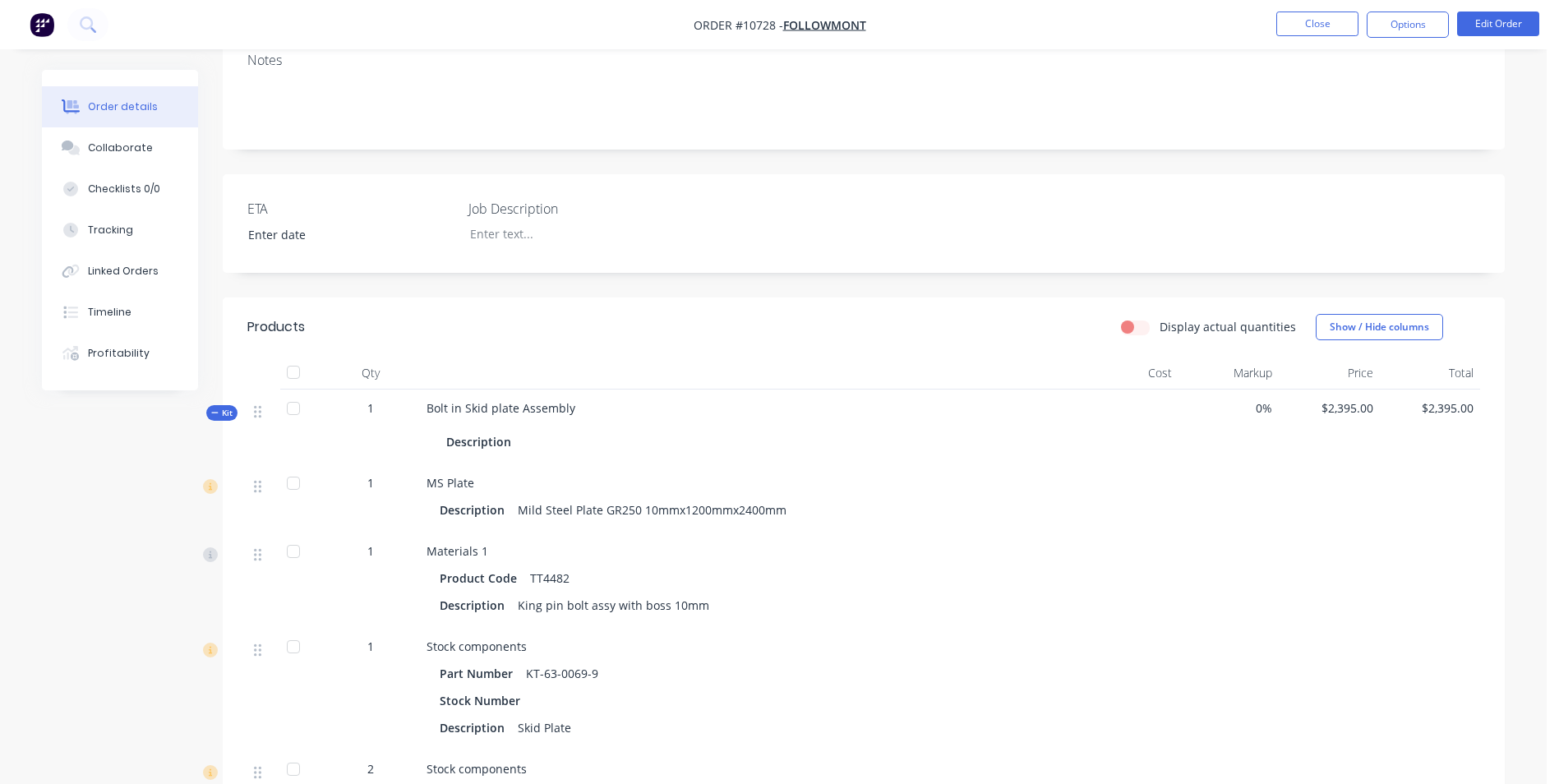
click at [1411, 30] on button "Options" at bounding box center [1408, 24] width 82 height 26
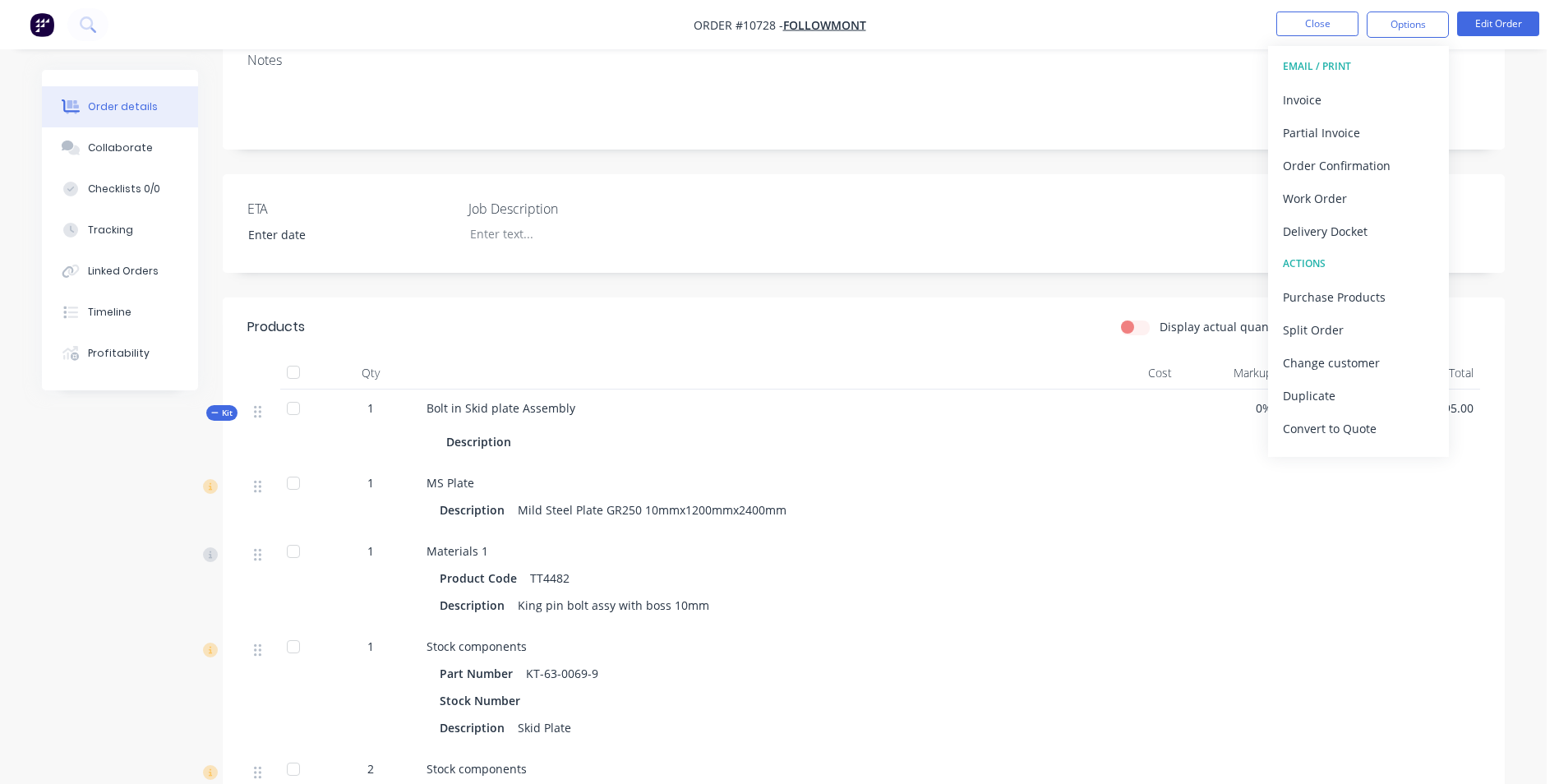
click at [1322, 289] on div "Purchase Products" at bounding box center [1358, 297] width 151 height 24
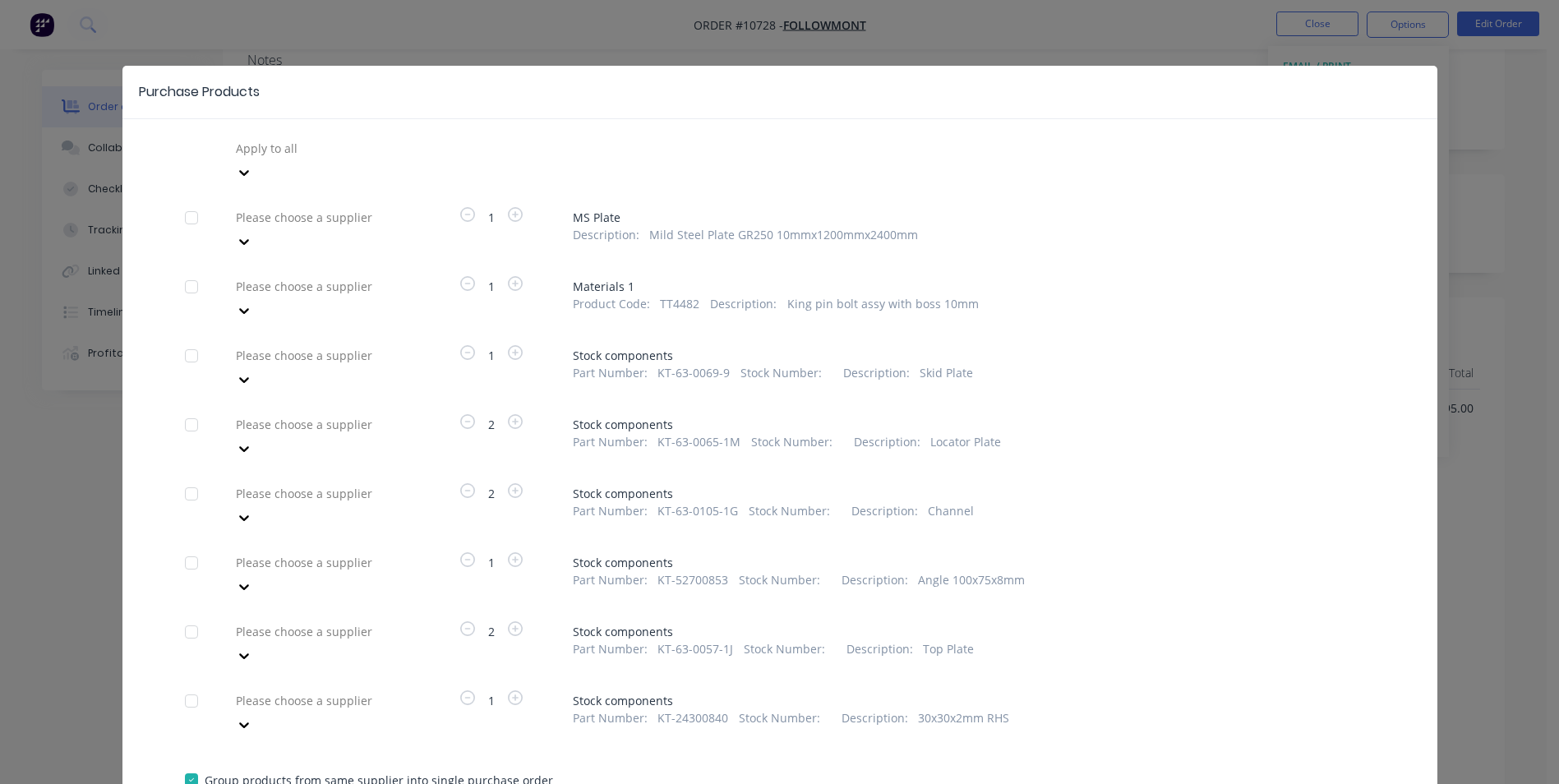
click at [315, 158] on div at bounding box center [352, 148] width 236 height 21
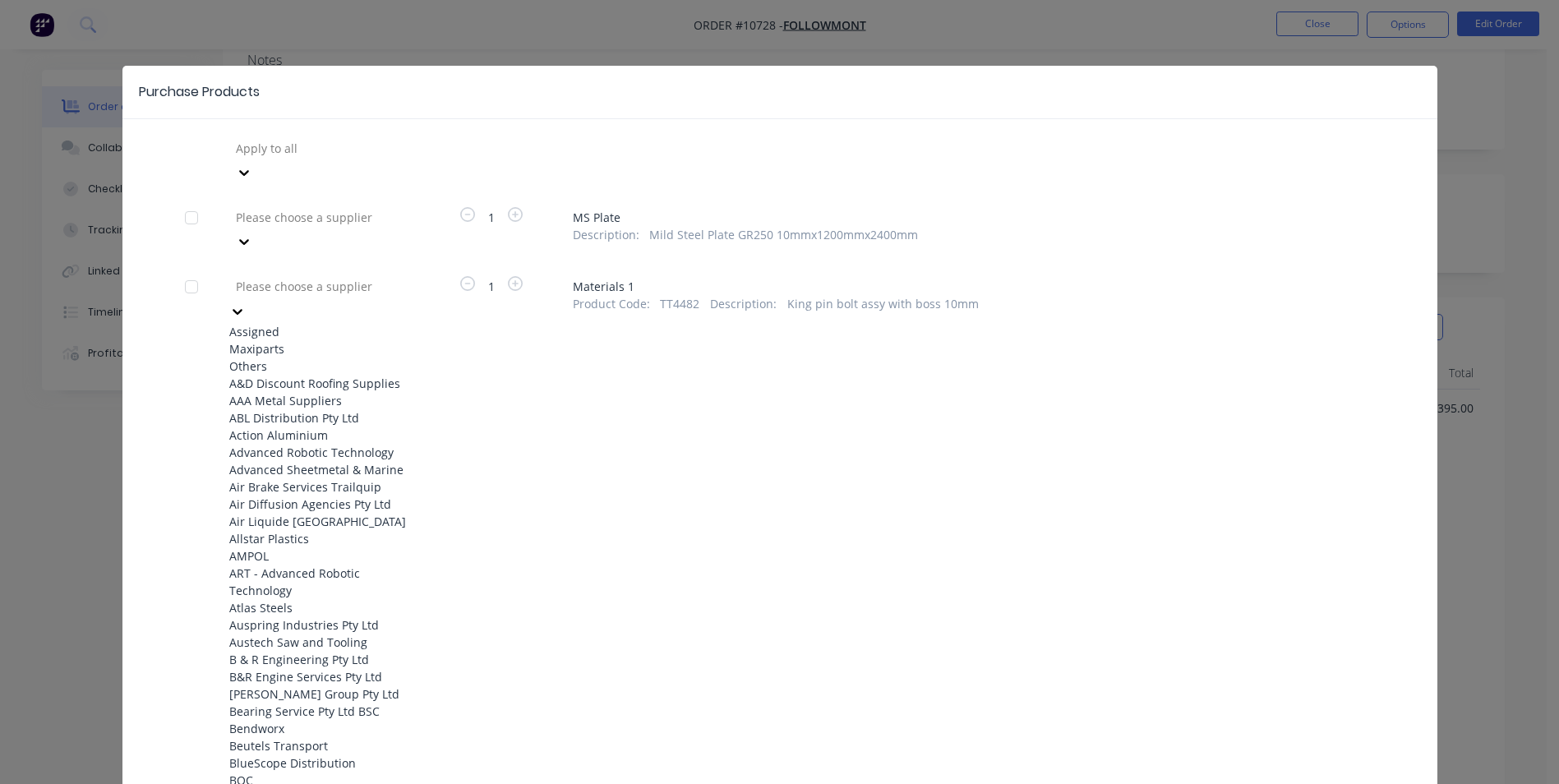
click at [281, 340] on div "Maxiparts" at bounding box center [320, 349] width 181 height 17
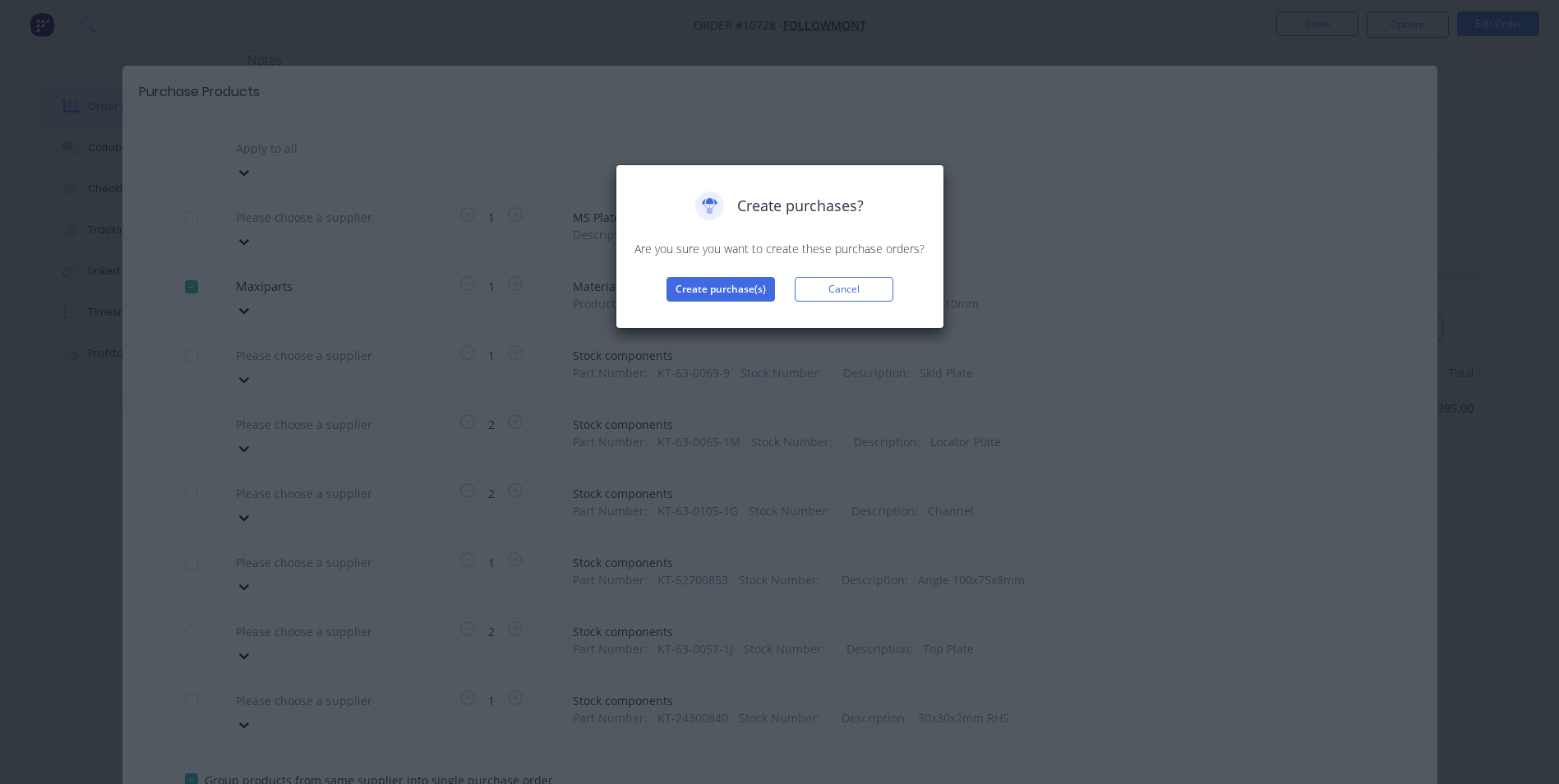
click at [737, 278] on button "Create purchase(s)" at bounding box center [721, 289] width 109 height 24
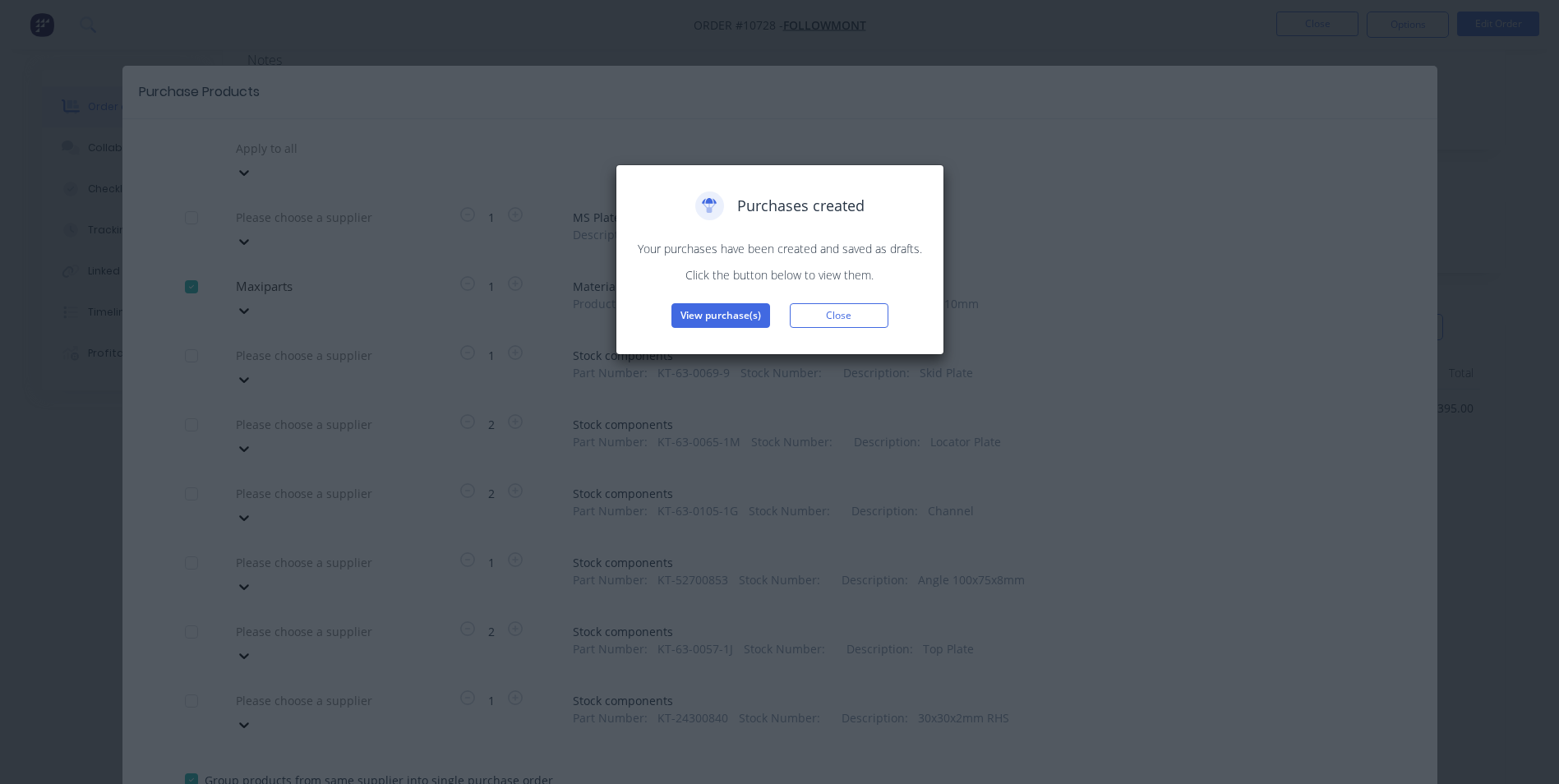
click at [736, 315] on button "View purchase(s)" at bounding box center [721, 315] width 99 height 24
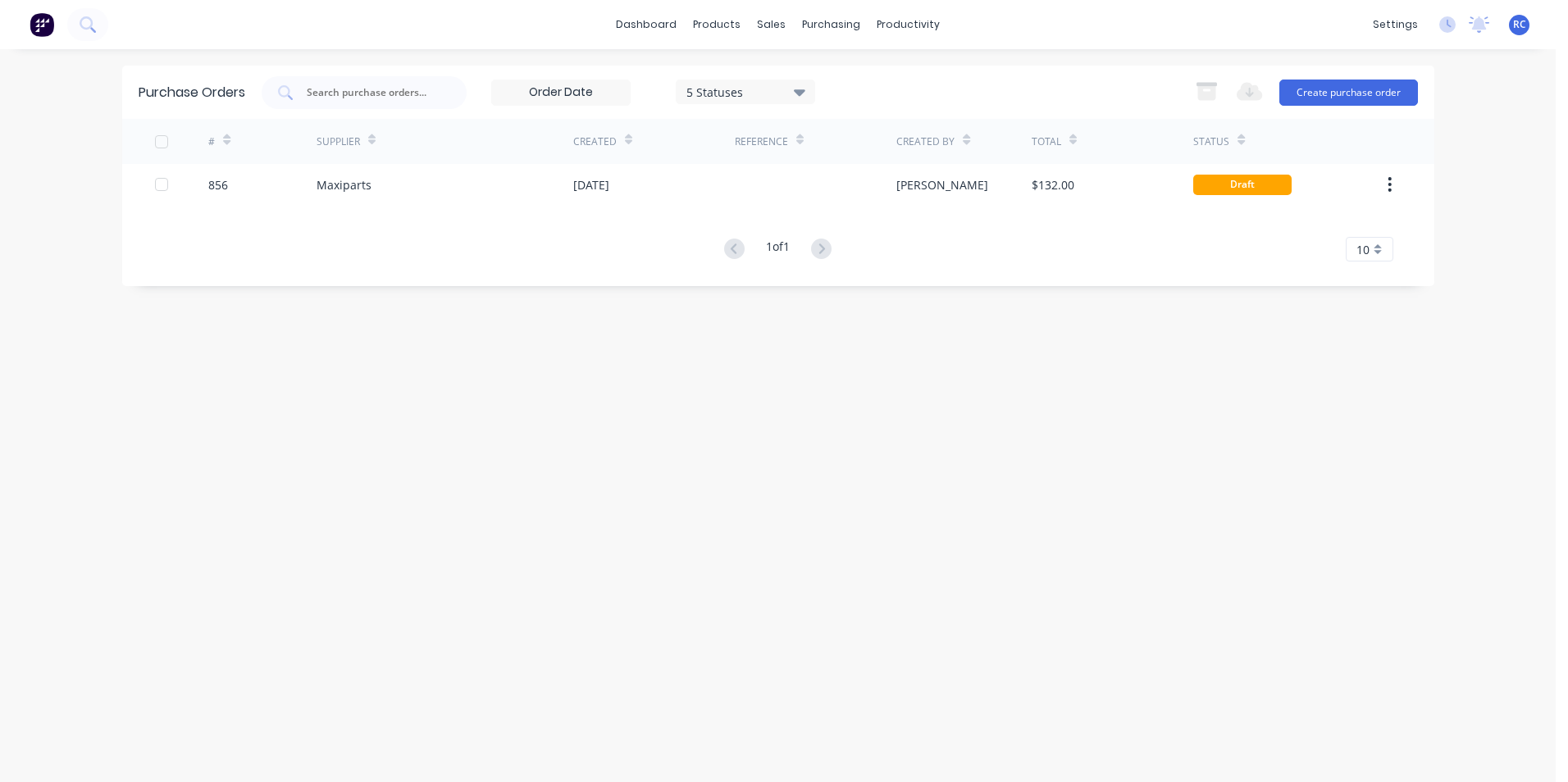
click at [346, 173] on div "Maxiparts" at bounding box center [444, 184] width 257 height 41
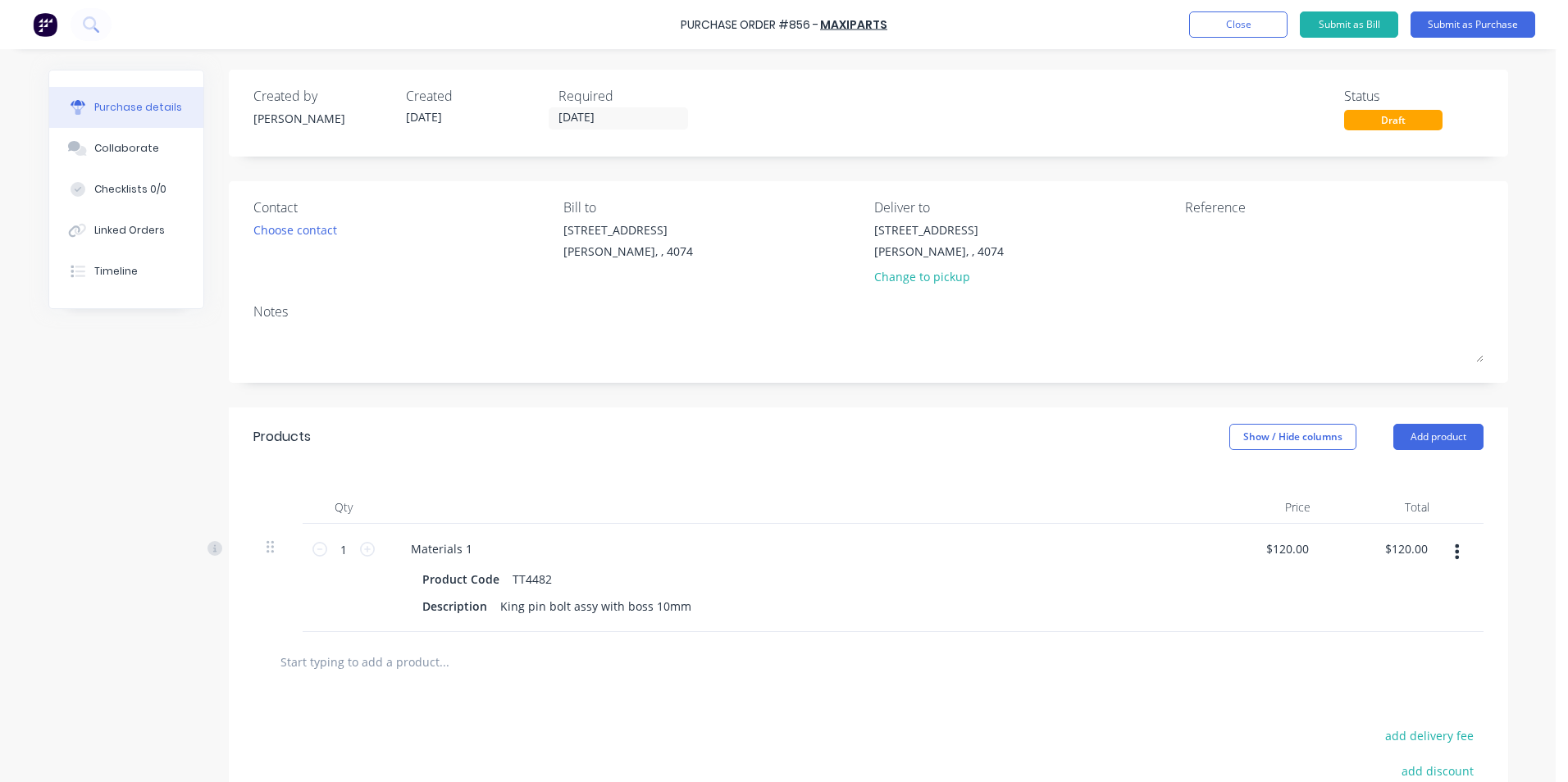
click at [268, 217] on div "Contact" at bounding box center [403, 208] width 298 height 20
click at [280, 233] on div "Choose contact" at bounding box center [295, 229] width 84 height 17
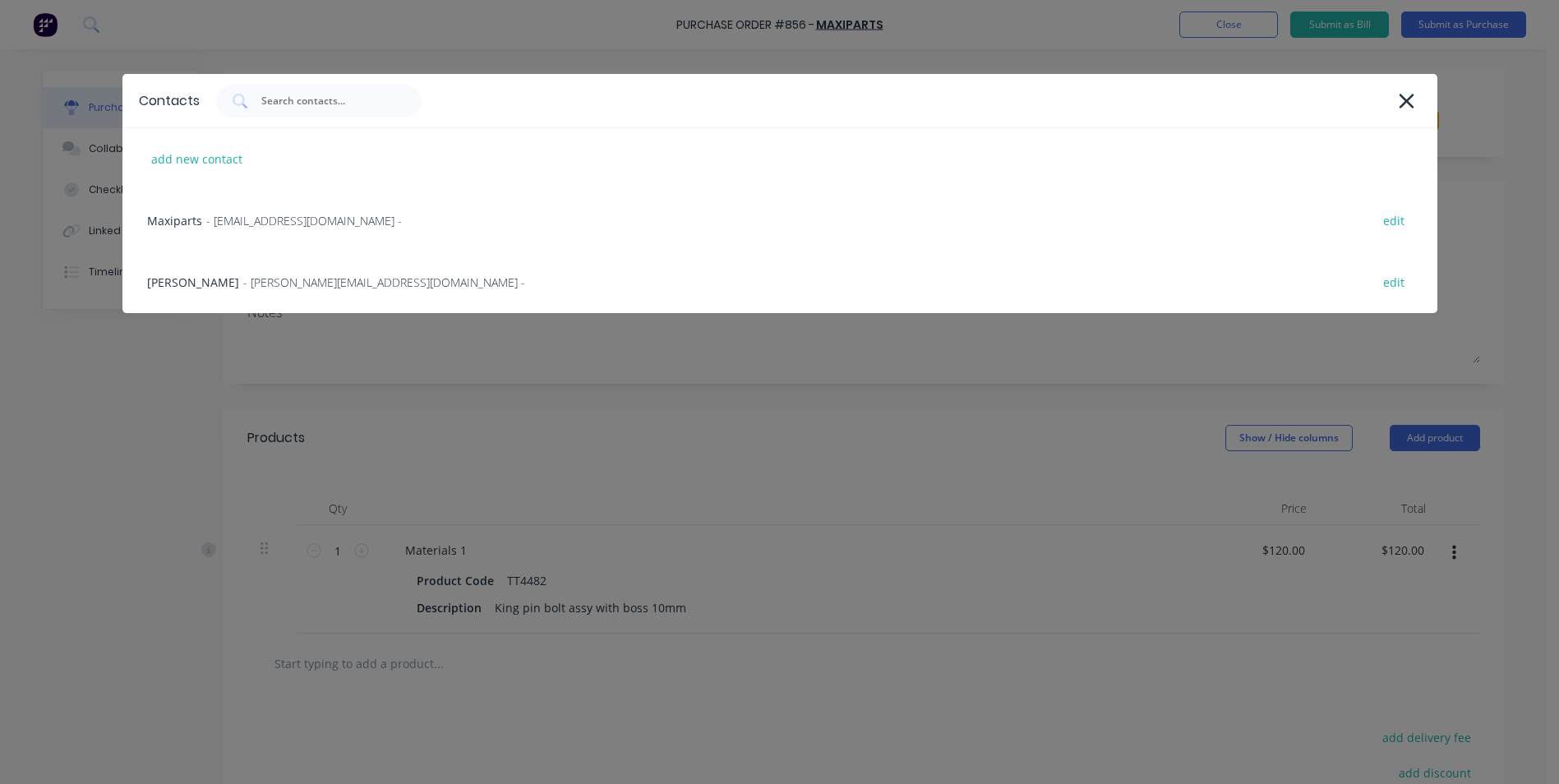
click at [245, 215] on span "- [EMAIL_ADDRESS][DOMAIN_NAME] -" at bounding box center [304, 220] width 196 height 17
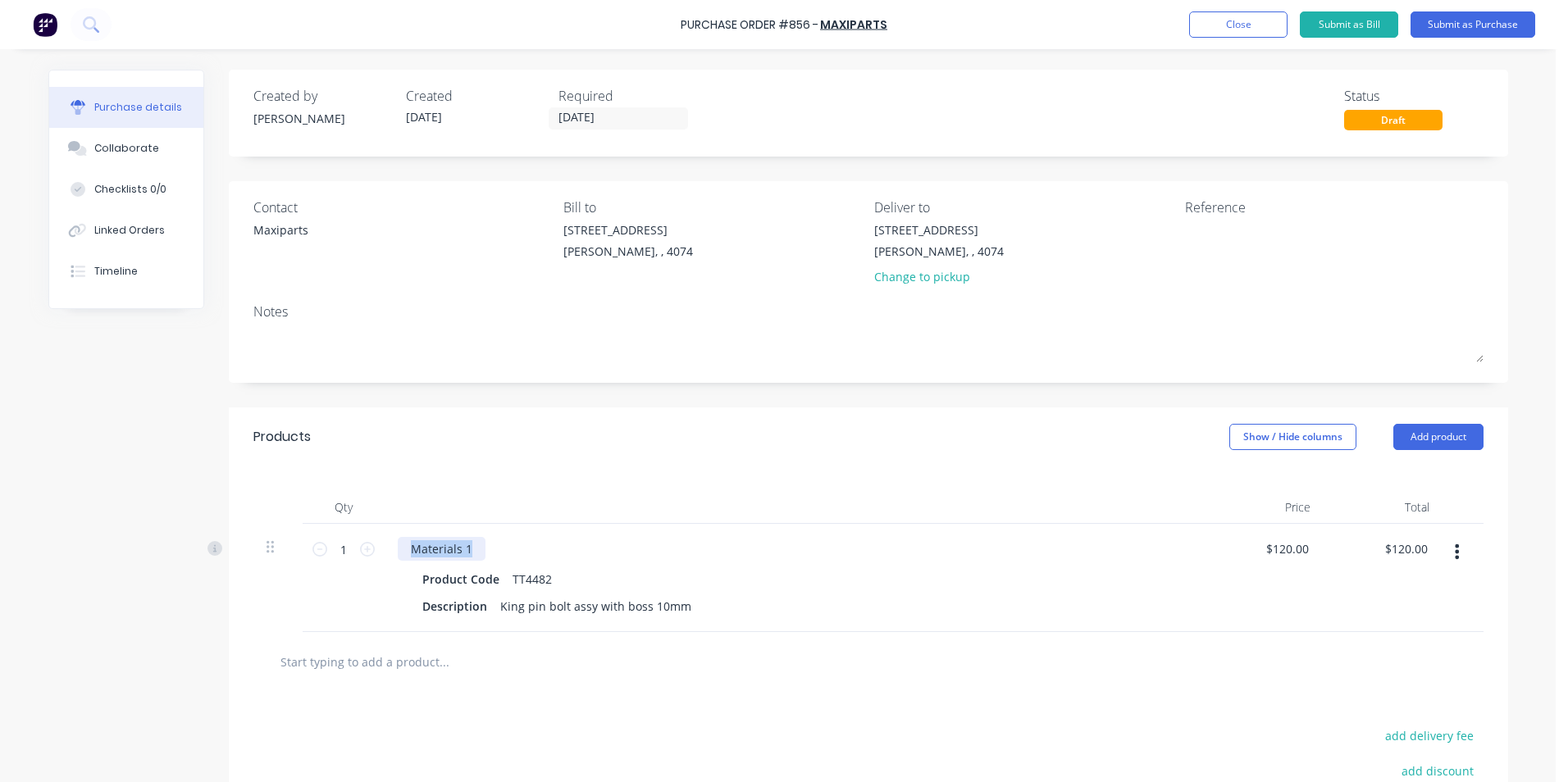
drag, startPoint x: 470, startPoint y: 550, endPoint x: 372, endPoint y: 544, distance: 98.2
click at [372, 544] on div "1 1 Materials 1 Product Code TT4482 Description King pin bolt assy with boss 10…" at bounding box center [869, 578] width 1230 height 108
click at [571, 429] on div "Products Show / Hide columns Add product" at bounding box center [868, 436] width 1279 height 59
click at [483, 548] on div "Please deliver" at bounding box center [448, 549] width 102 height 23
click at [1474, 24] on button "Submit as Purchase" at bounding box center [1473, 24] width 125 height 26
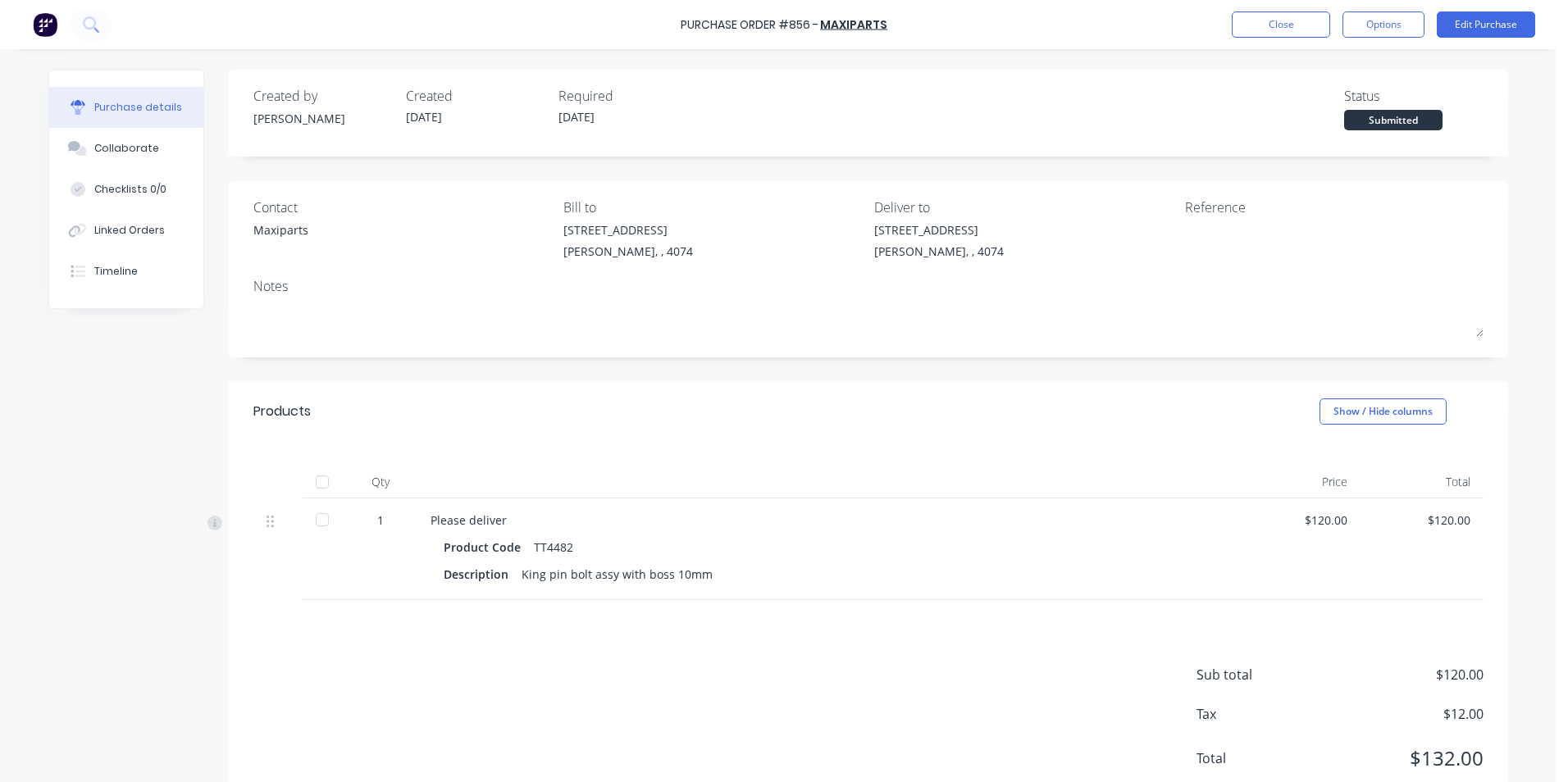
click at [1395, 27] on button "Options" at bounding box center [1383, 24] width 82 height 26
click at [1332, 76] on div "Print / Email" at bounding box center [1347, 67] width 126 height 23
click at [1325, 101] on div "With pricing" at bounding box center [1347, 99] width 126 height 23
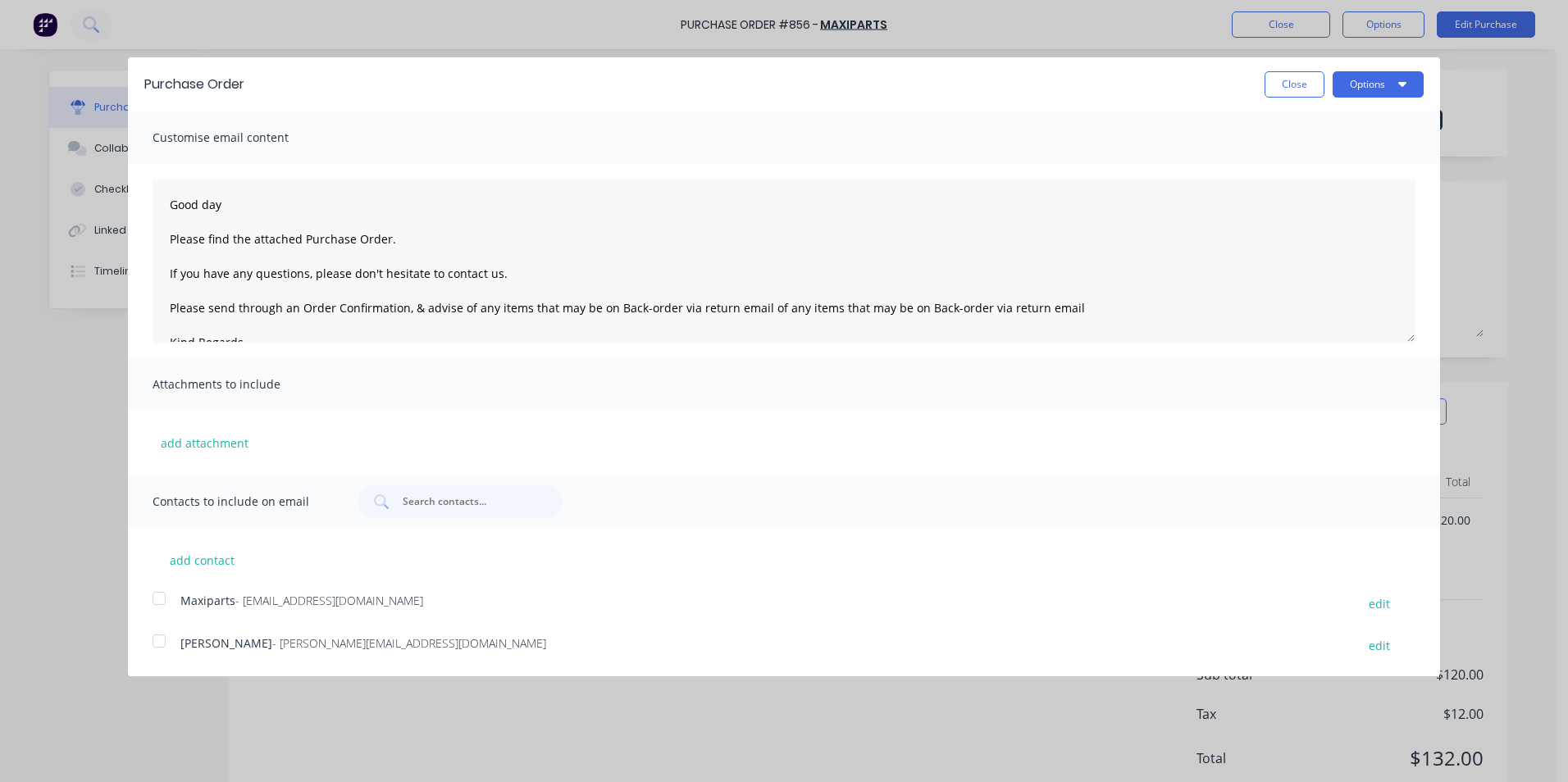
click at [160, 596] on div at bounding box center [159, 599] width 33 height 33
click at [396, 238] on textarea "Good day Please find the attached Purchase Order. If you have any questions, pl…" at bounding box center [784, 261] width 1263 height 164
type textarea "Good day Please find the attached Purchase Order for a second king Pin. If you …"
click at [1362, 92] on button "Options" at bounding box center [1377, 84] width 91 height 26
click at [1307, 156] on div "Email" at bounding box center [1346, 159] width 126 height 23
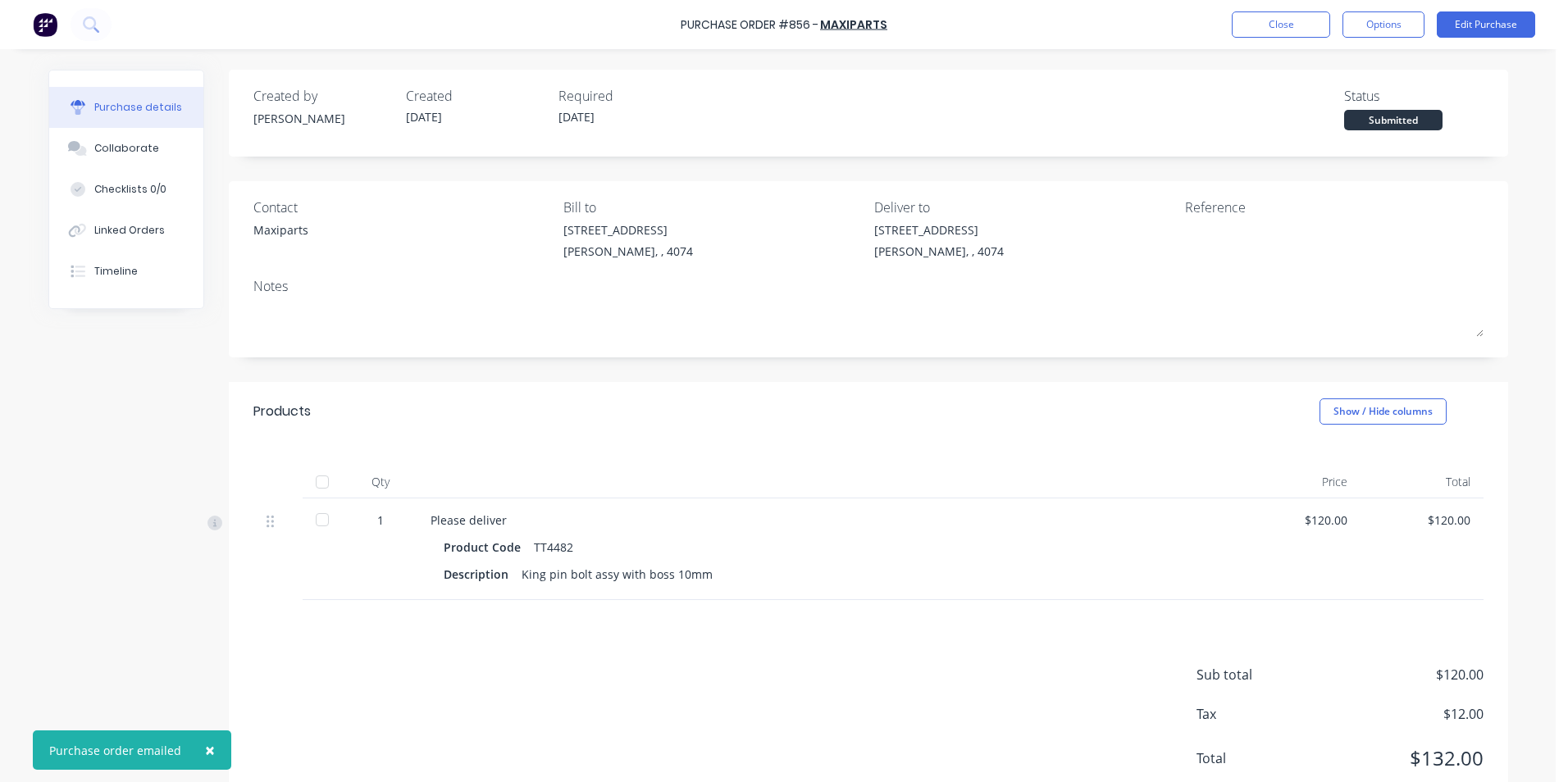
click at [1407, 117] on div "Submitted" at bounding box center [1393, 120] width 98 height 21
click at [1380, 111] on div "Submitted" at bounding box center [1393, 120] width 98 height 21
drag, startPoint x: 1379, startPoint y: 122, endPoint x: 1293, endPoint y: 29, distance: 126.7
click at [1293, 29] on button "Close" at bounding box center [1281, 24] width 98 height 26
click at [1313, 32] on button "Close" at bounding box center [1281, 24] width 98 height 26
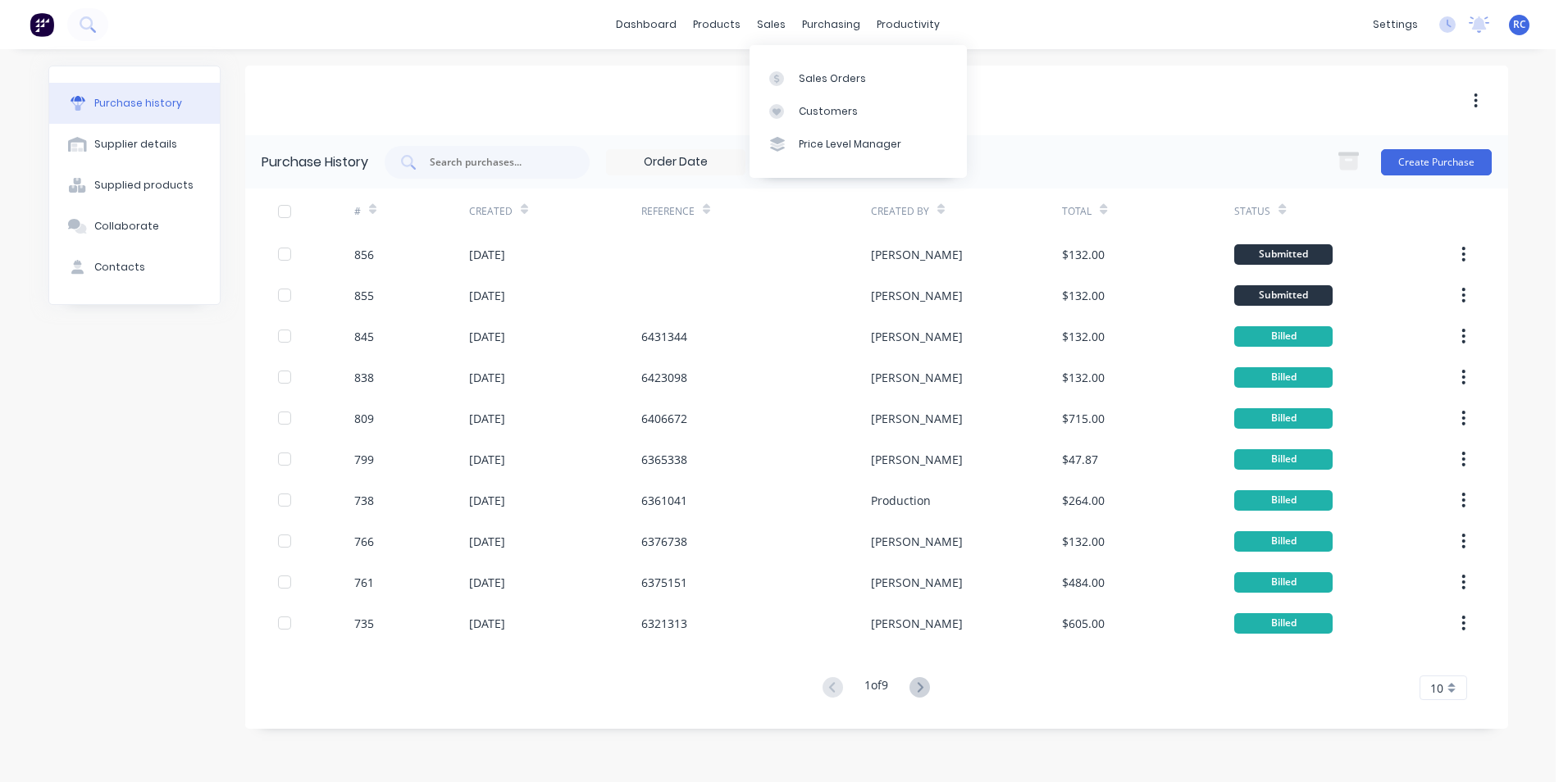
click at [790, 81] on div at bounding box center [781, 79] width 24 height 14
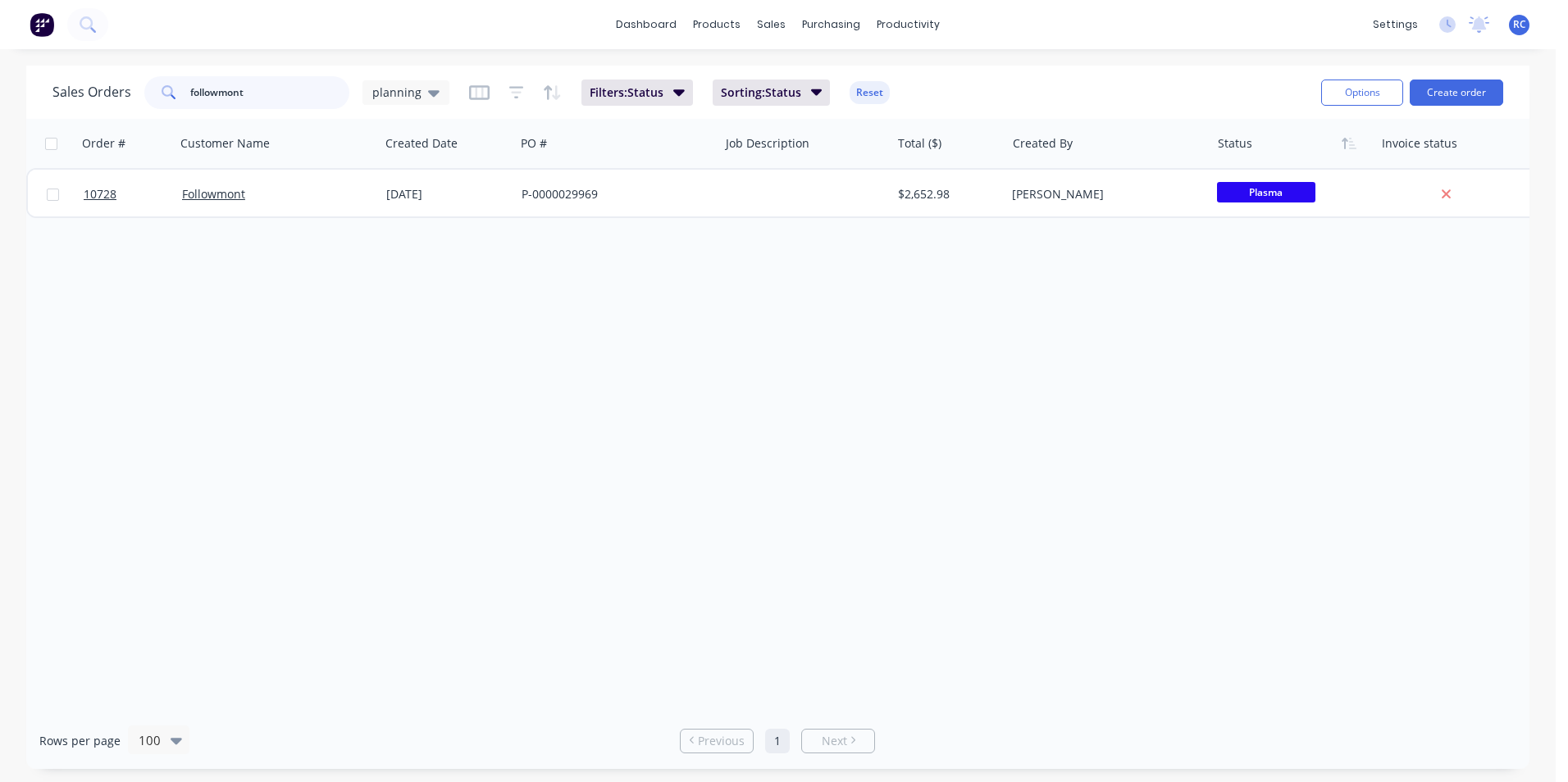
drag, startPoint x: 273, startPoint y: 100, endPoint x: 66, endPoint y: 99, distance: 207.0
click at [66, 99] on div "Sales Orders followmont planning" at bounding box center [250, 92] width 397 height 33
type input "cod"
click at [219, 204] on div "COD" at bounding box center [277, 194] width 204 height 49
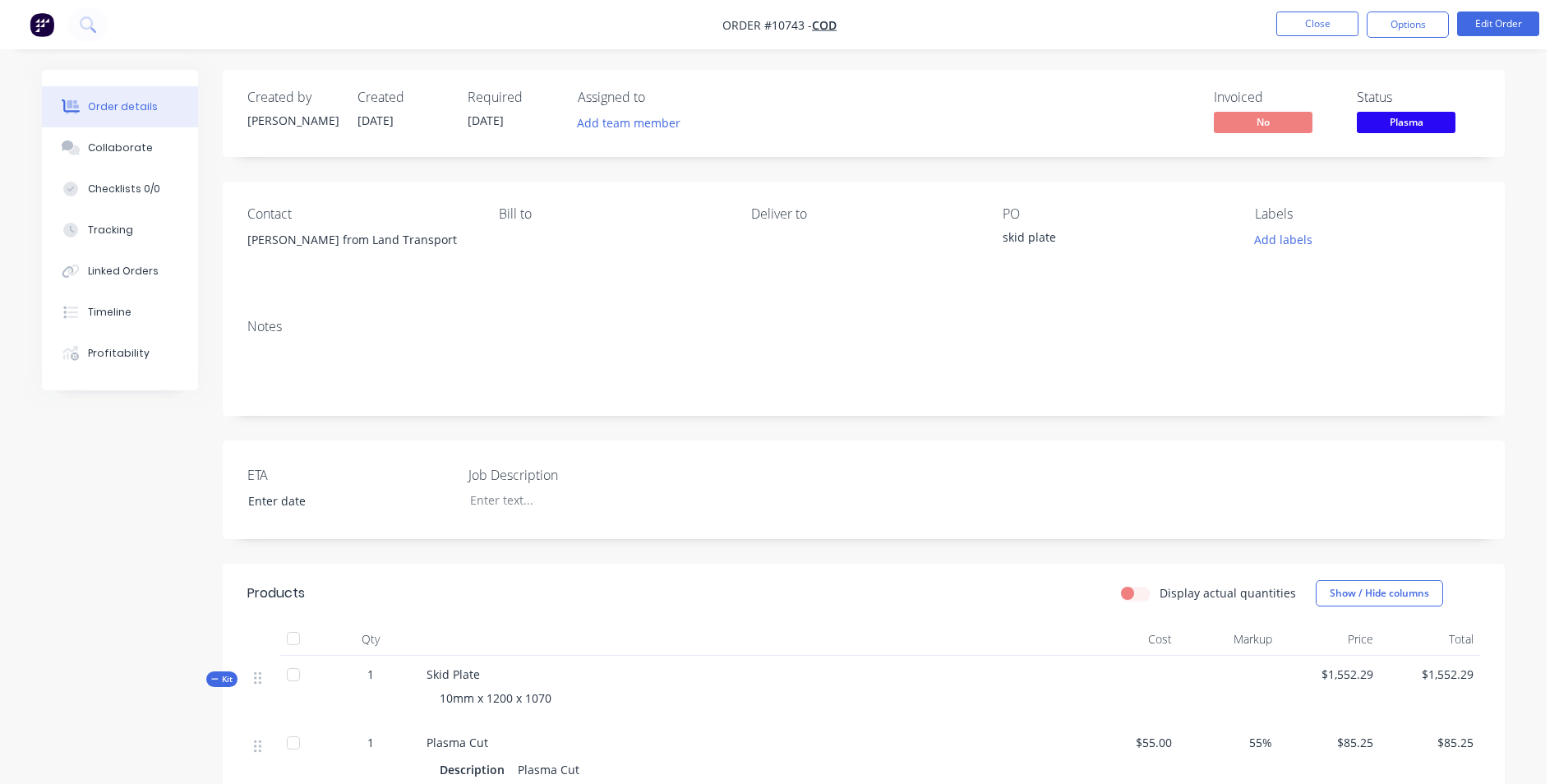
click at [1423, 22] on button "Options" at bounding box center [1408, 24] width 82 height 26
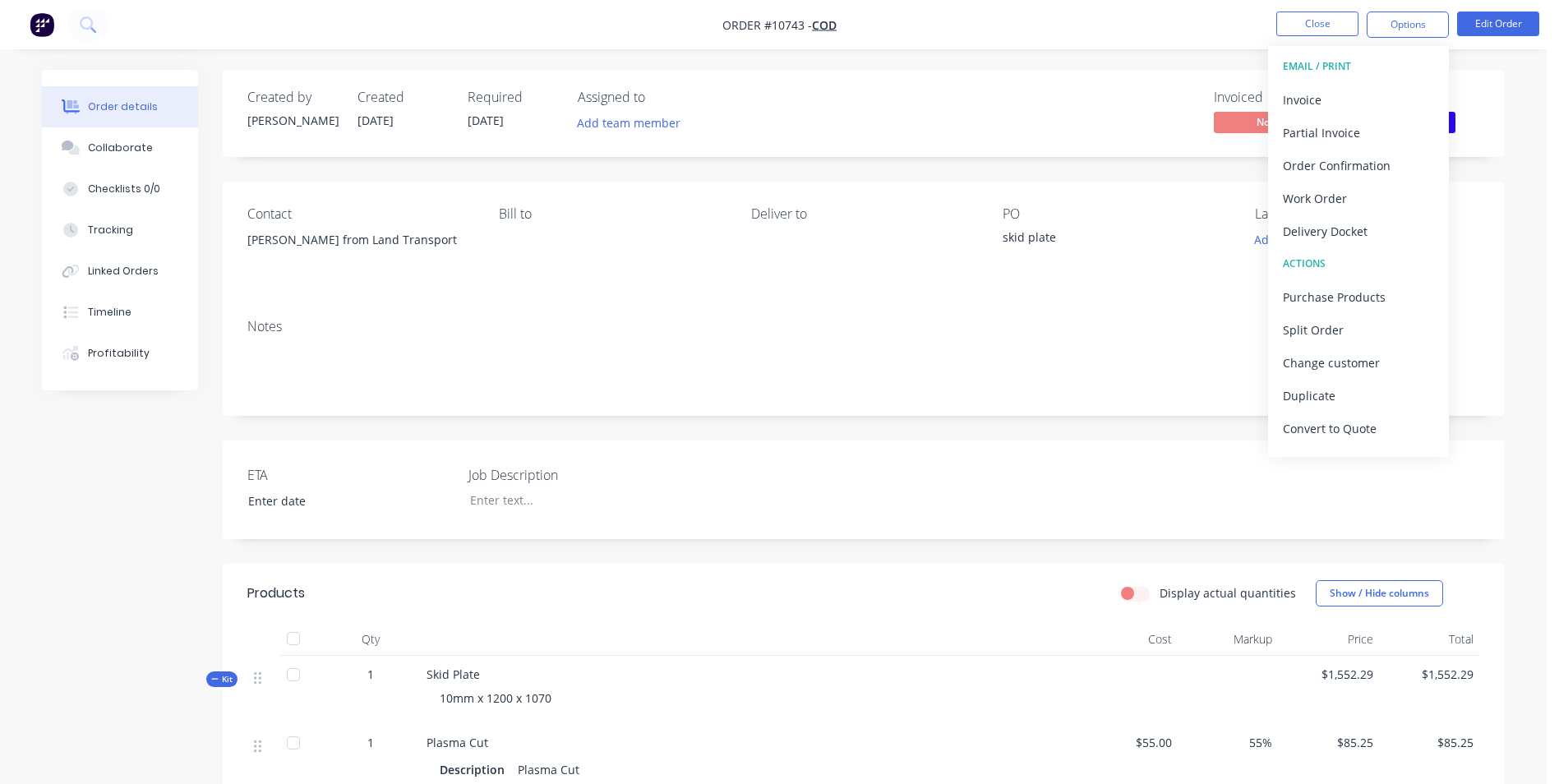
click at [1314, 295] on div "Purchase Products" at bounding box center [1358, 297] width 151 height 24
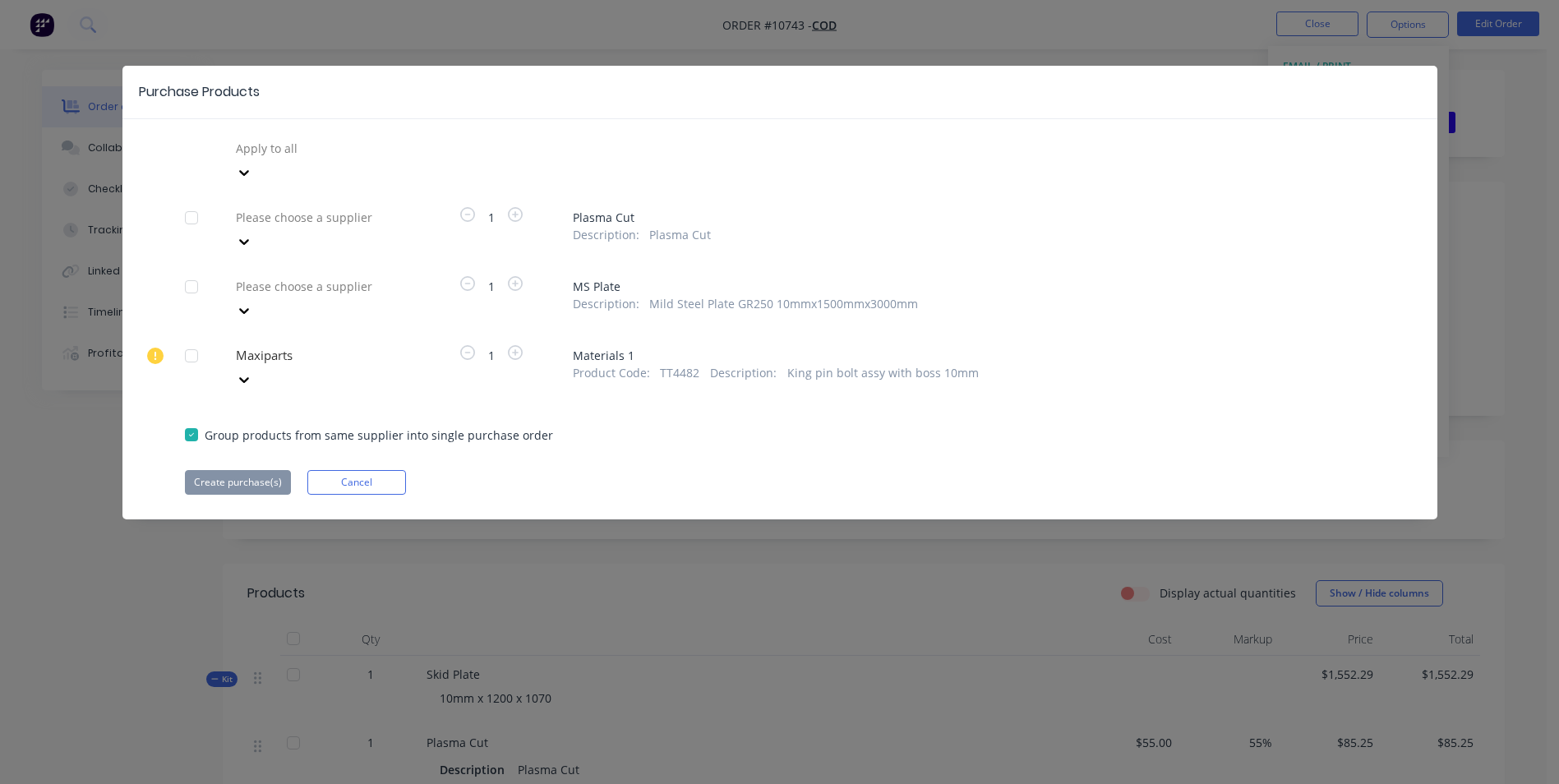
click at [331, 158] on div at bounding box center [352, 148] width 236 height 21
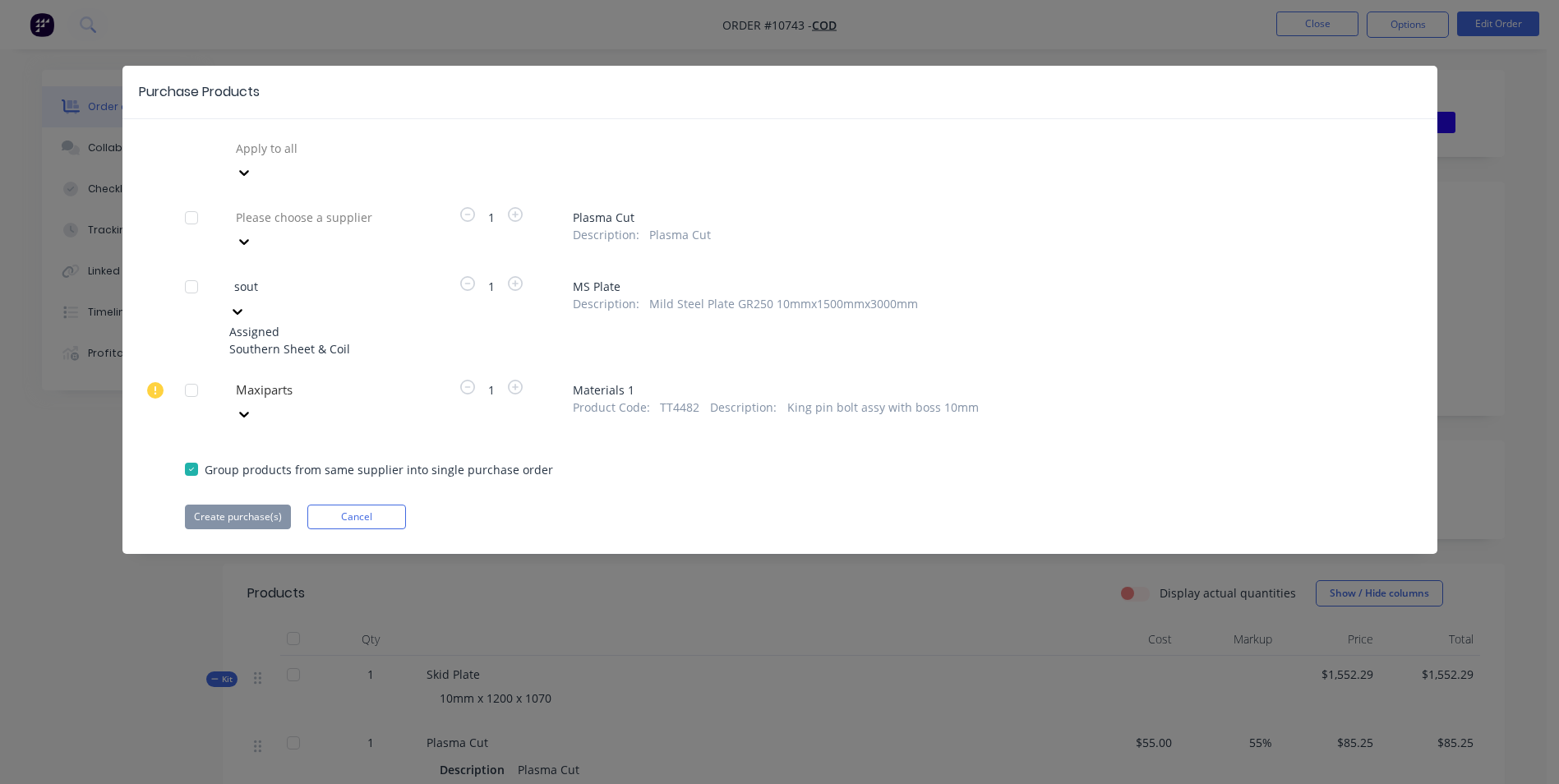
type input "south"
click at [317, 340] on div "Southern Sheet & Coil" at bounding box center [320, 349] width 181 height 17
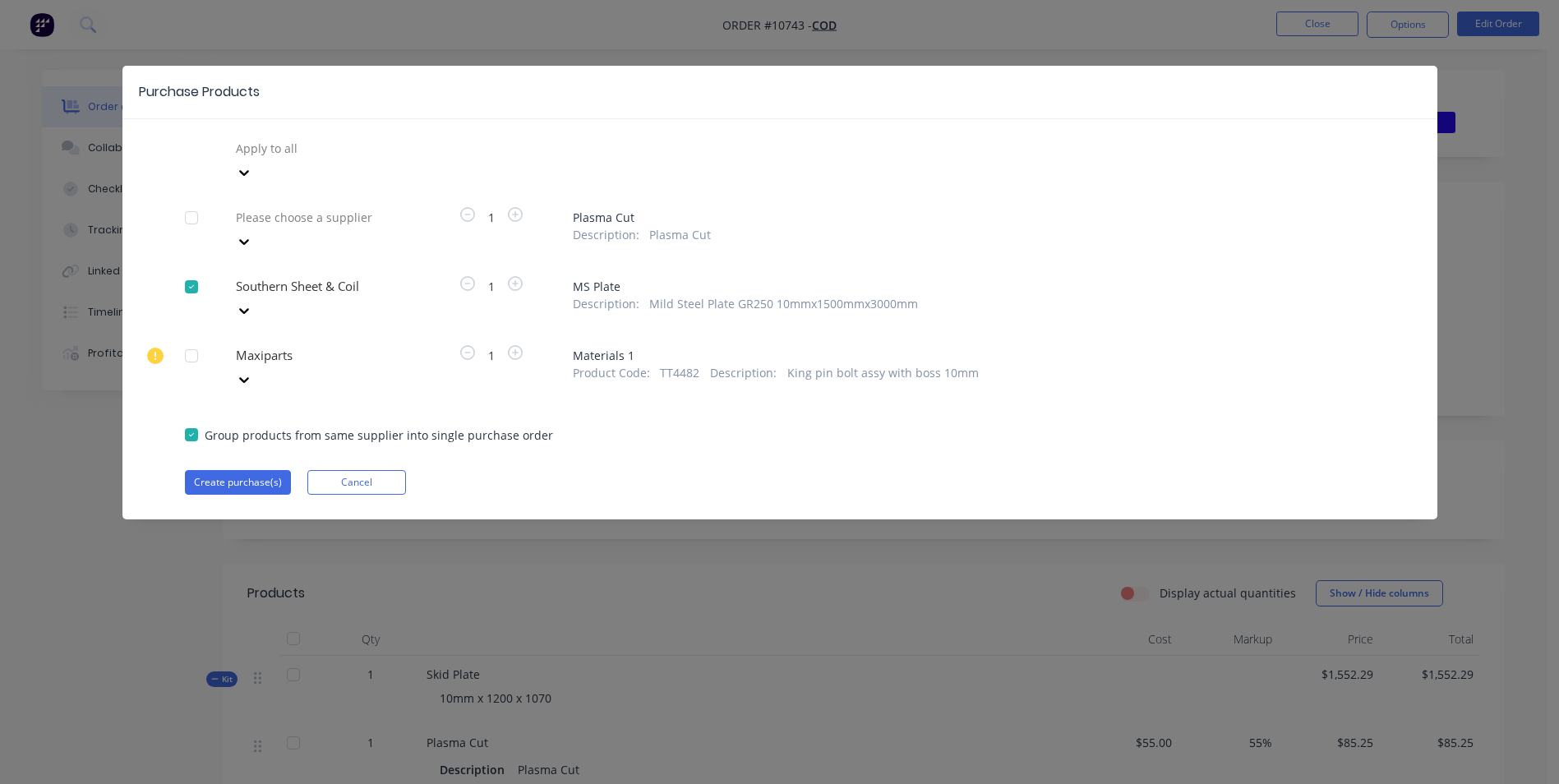
click at [253, 470] on button "Create purchase(s)" at bounding box center [237, 482] width 106 height 24
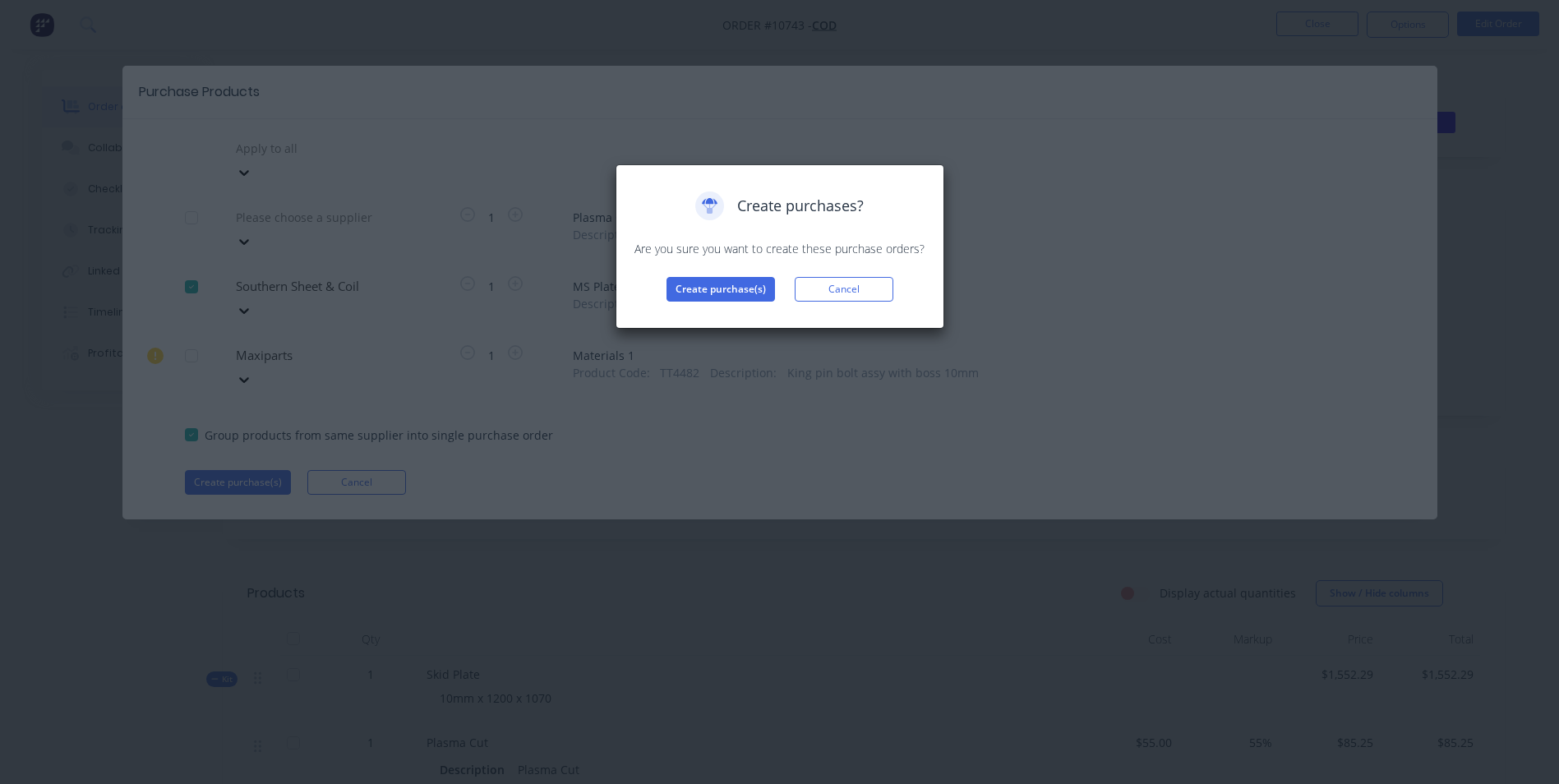
click at [746, 289] on button "Create purchase(s)" at bounding box center [721, 289] width 109 height 24
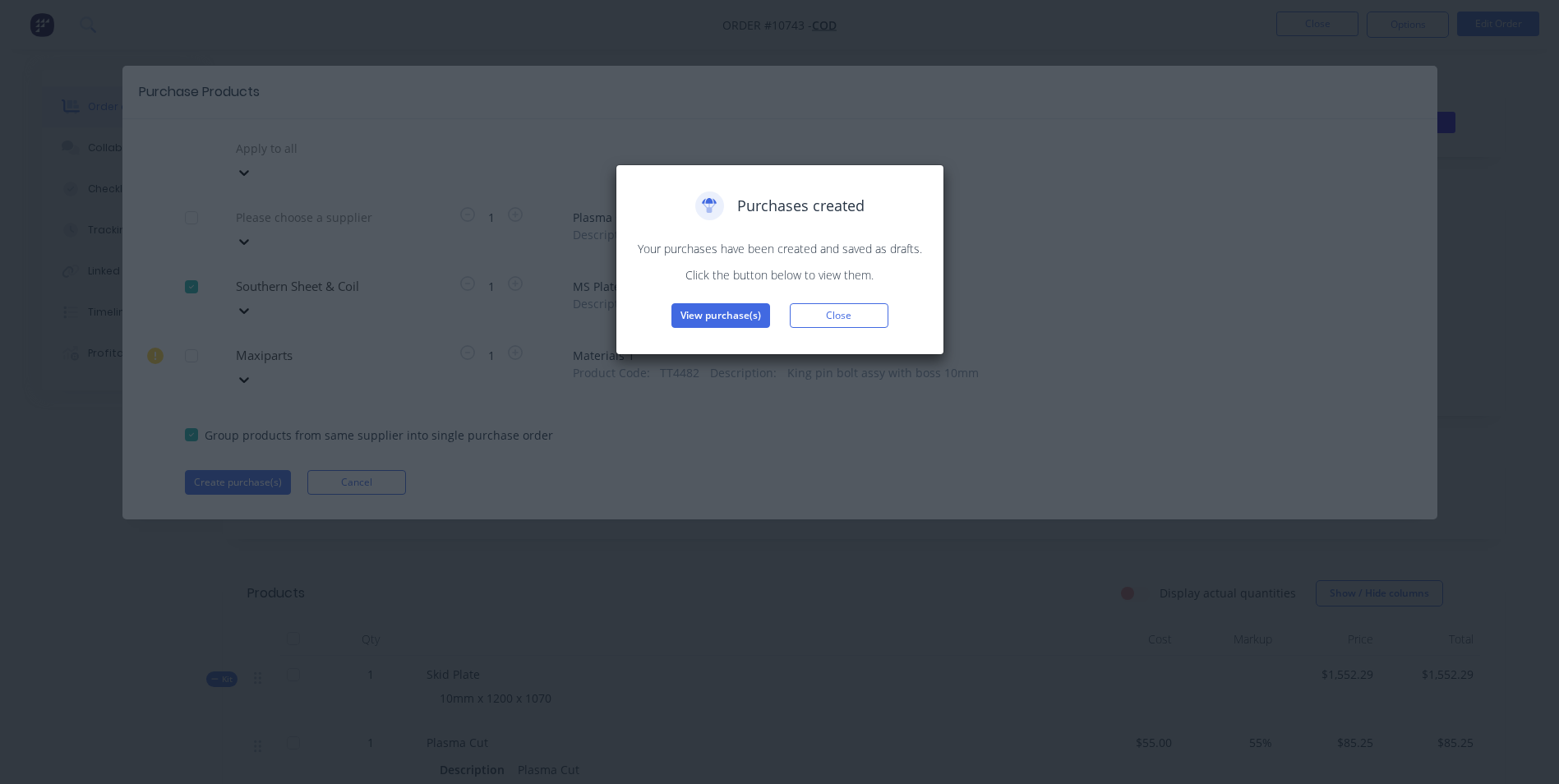
click at [745, 312] on button "View purchase(s)" at bounding box center [721, 315] width 99 height 24
